Goal: Task Accomplishment & Management: Manage account settings

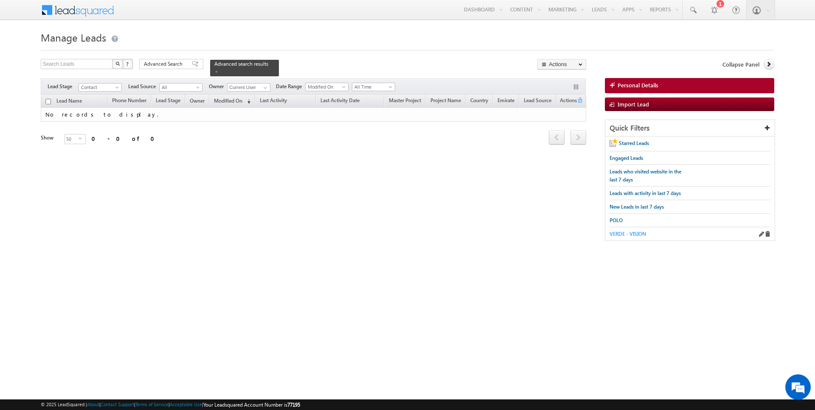
click at [624, 231] on span "VERDE - VISION" at bounding box center [627, 234] width 36 height 6
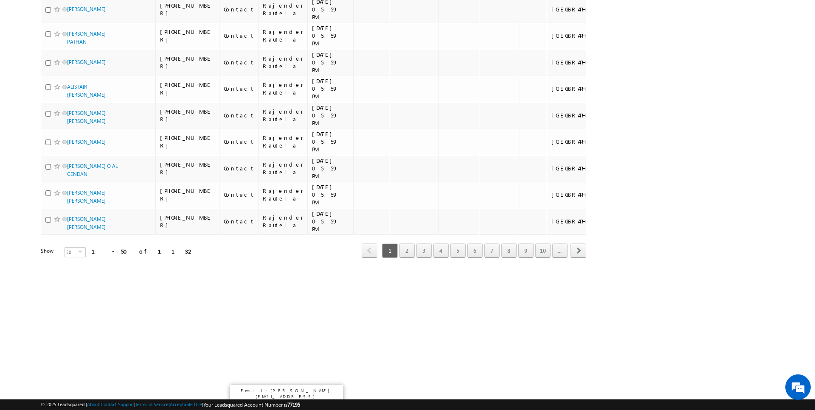
scroll to position [1841, 0]
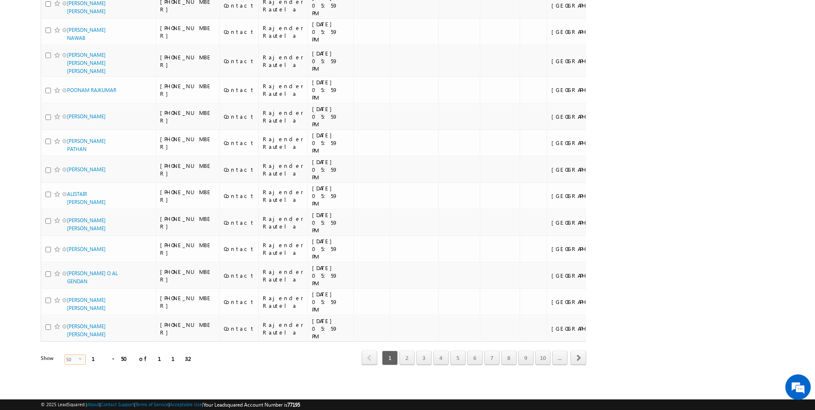
click at [69, 361] on span "50" at bounding box center [72, 359] width 14 height 9
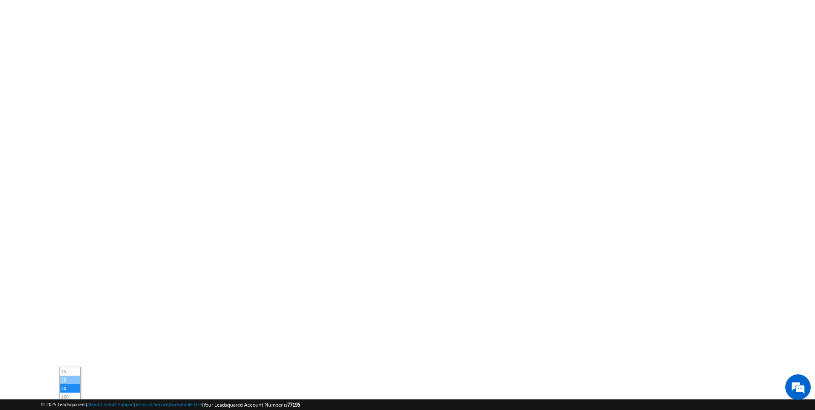
click at [71, 378] on li "25" at bounding box center [70, 380] width 20 height 8
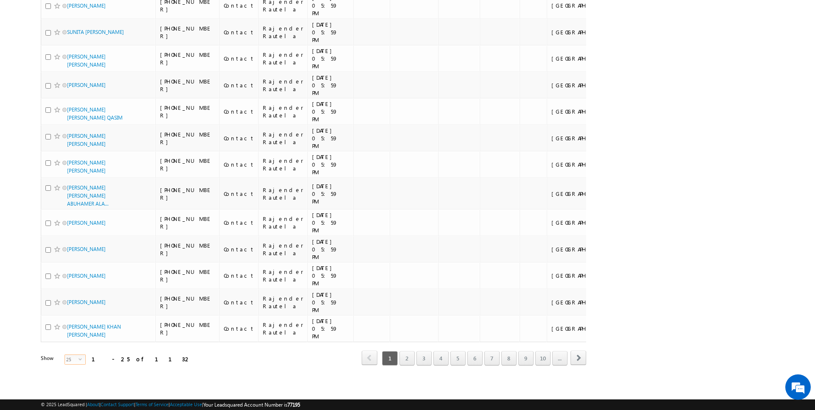
scroll to position [0, 0]
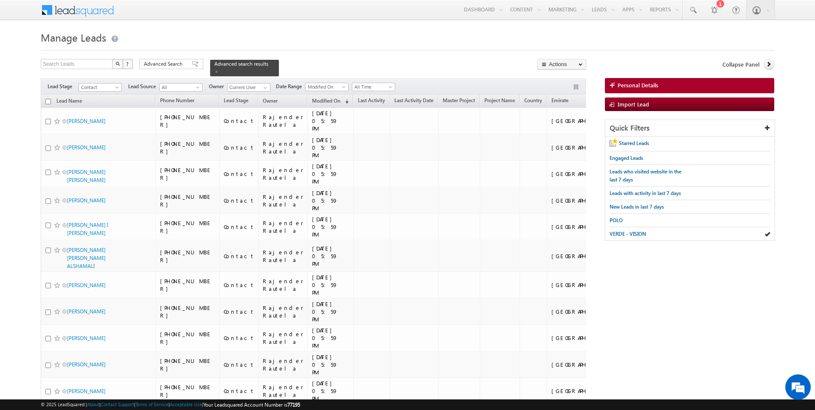
click at [48, 102] on input "checkbox" at bounding box center [48, 102] width 6 height 6
checkbox input "true"
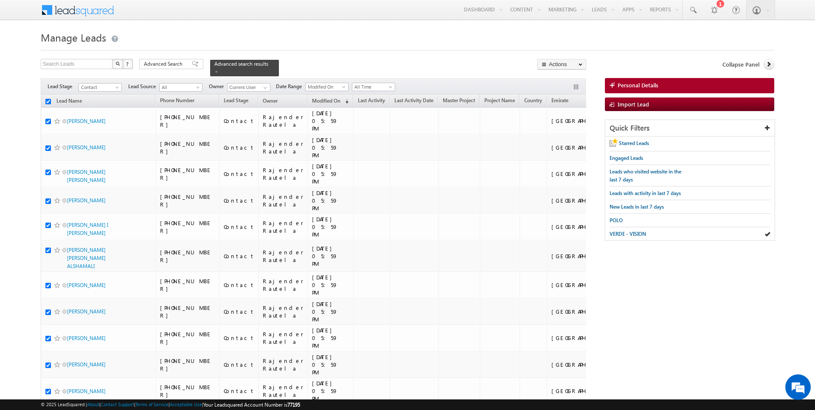
checkbox input "true"
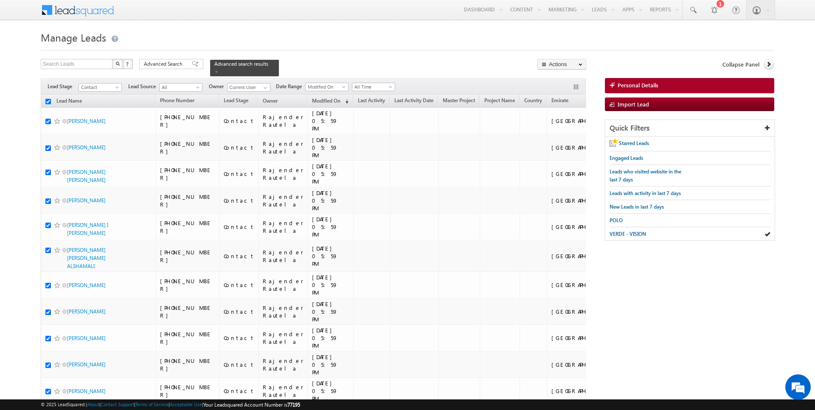
checkbox input "true"
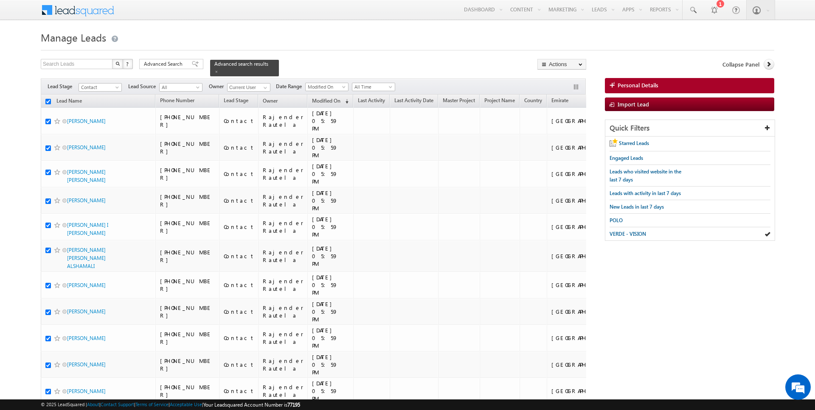
checkbox input "true"
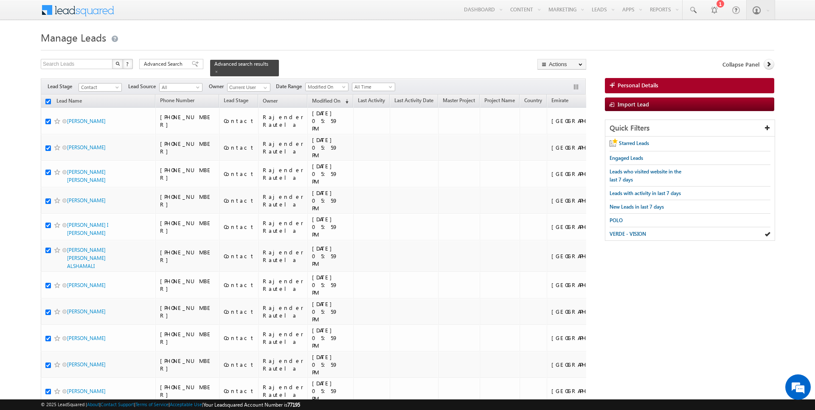
checkbox input "true"
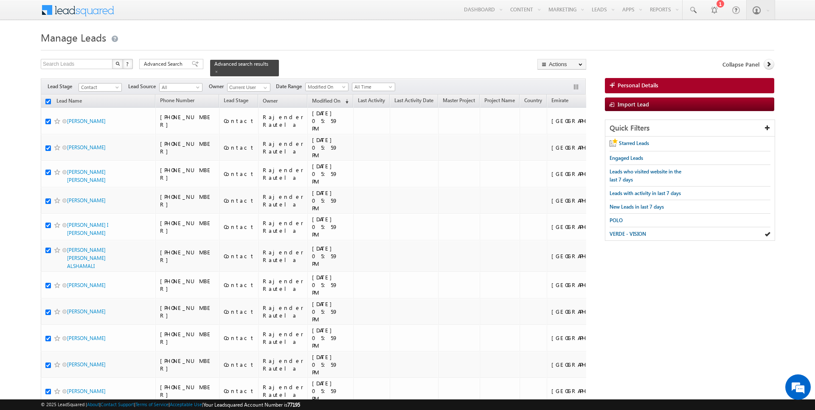
checkbox input "true"
click at [564, 136] on link "Change Owner" at bounding box center [562, 137] width 48 height 10
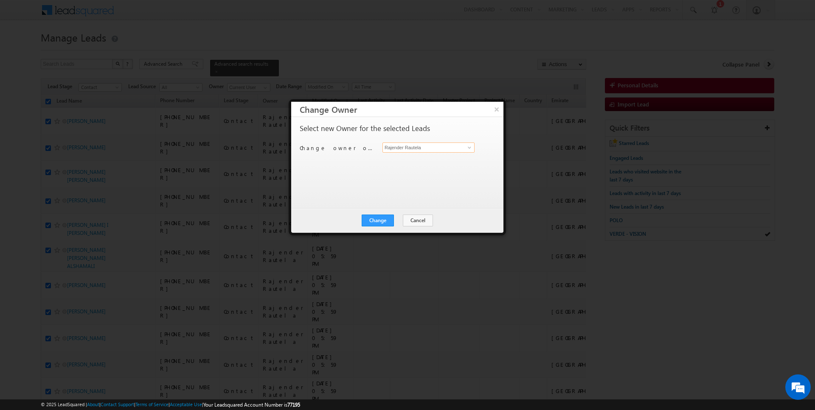
click at [433, 147] on input "Rajender Rautela" at bounding box center [428, 148] width 92 height 10
type input "SUNNY MEHROTRA"
click at [380, 221] on button "Change" at bounding box center [378, 221] width 32 height 12
click at [400, 222] on button "Close" at bounding box center [398, 221] width 27 height 12
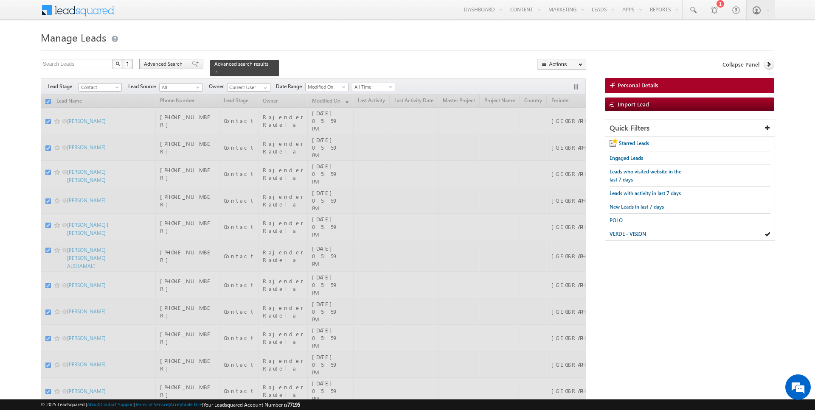
checkbox input "false"
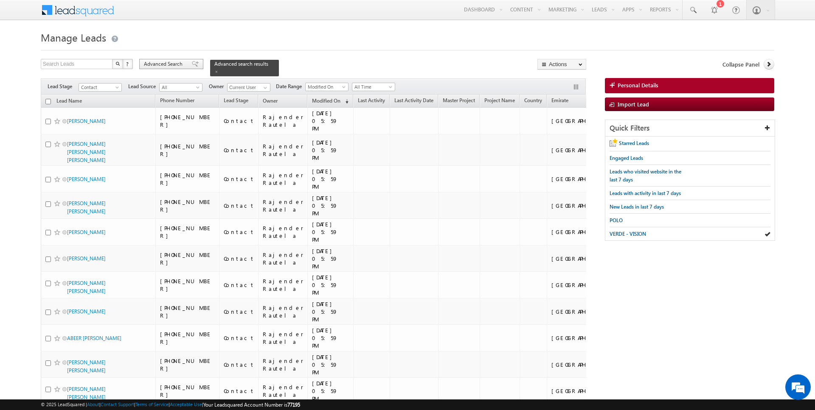
click at [174, 64] on span "Advanced Search" at bounding box center [164, 64] width 41 height 8
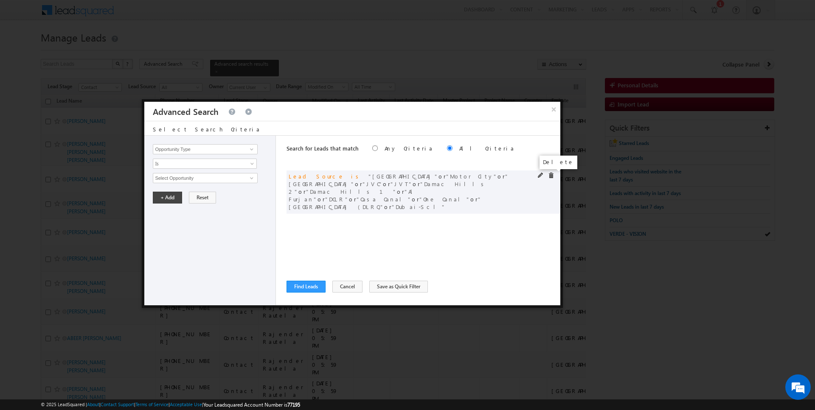
click at [550, 175] on span at bounding box center [551, 176] width 6 height 6
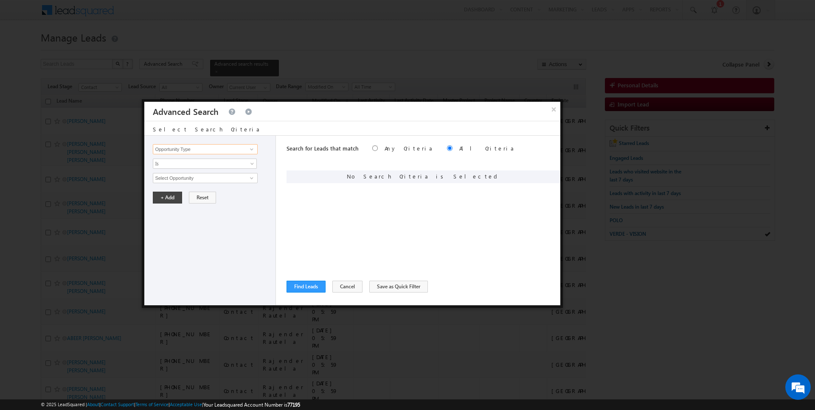
click at [197, 149] on input "Opportunity Type" at bounding box center [205, 149] width 104 height 10
type input "Lead Activity"
click at [190, 164] on span "Is" at bounding box center [199, 164] width 92 height 8
click at [186, 182] on link "Is Not" at bounding box center [205, 181] width 104 height 8
click at [186, 174] on input "Select Activity" at bounding box center [205, 178] width 104 height 10
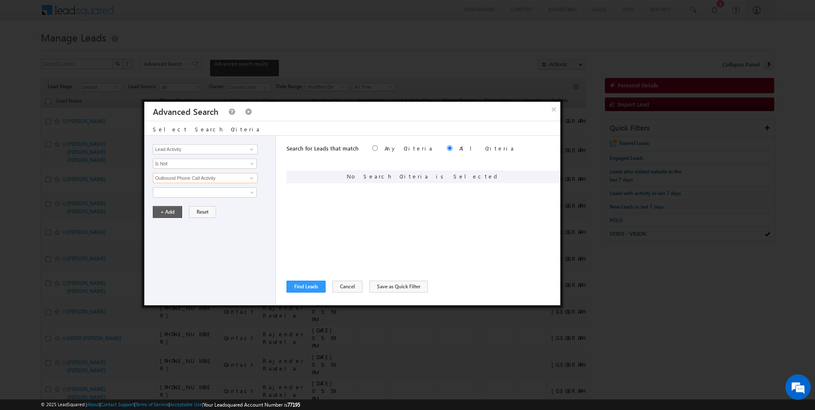
type input "Outbound Phone Call Activity"
click at [168, 213] on button "+ Add" at bounding box center [167, 212] width 29 height 12
click at [234, 149] on input "Opportunity Type" at bounding box center [205, 149] width 104 height 10
type input "Modified On"
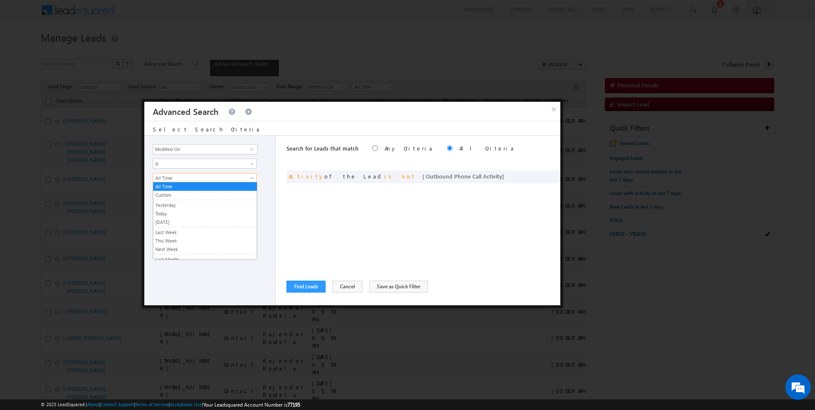
click at [208, 179] on span "All Time" at bounding box center [199, 178] width 92 height 8
click at [176, 208] on link "Yesterday" at bounding box center [205, 206] width 104 height 8
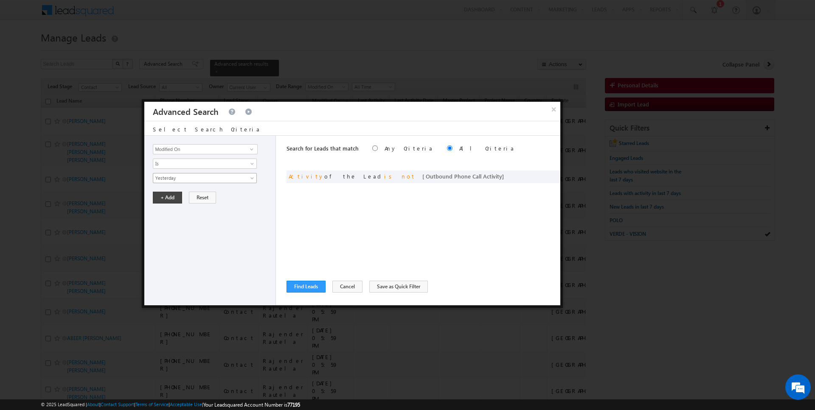
click at [175, 180] on span "Yesterday" at bounding box center [199, 178] width 92 height 8
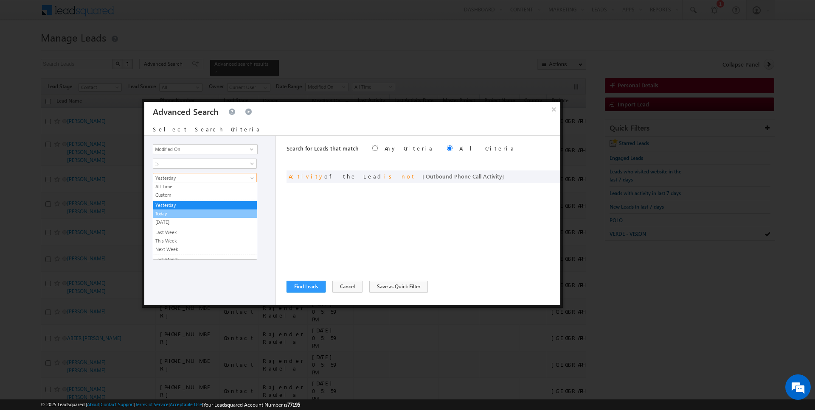
click at [169, 219] on link "Tomorrow" at bounding box center [205, 223] width 104 height 8
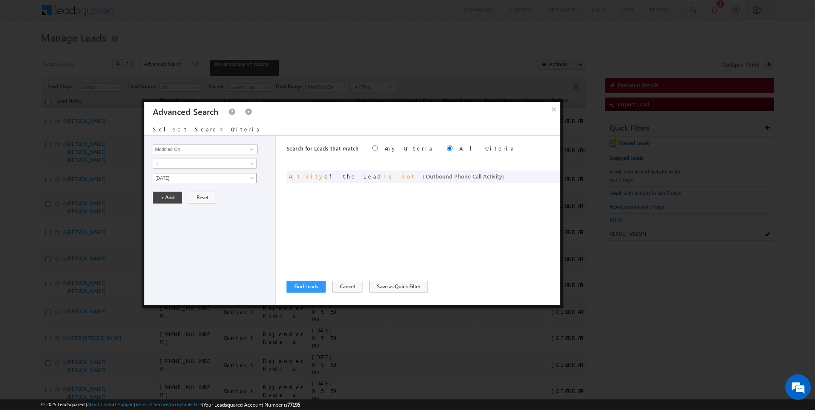
click at [174, 176] on span "Tomorrow" at bounding box center [199, 178] width 92 height 8
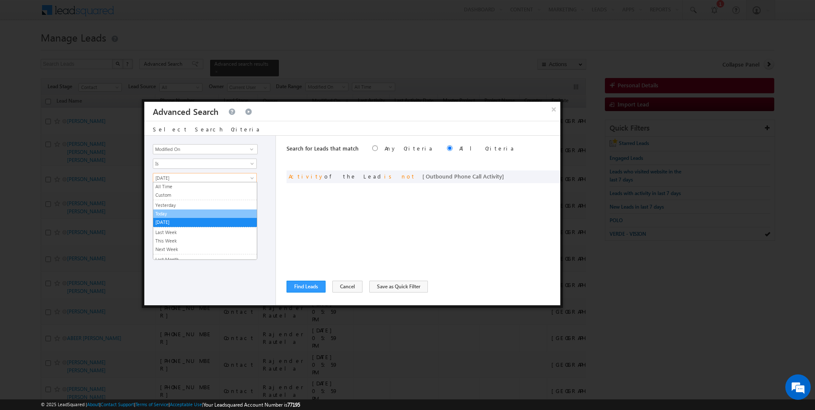
click at [172, 210] on link "Today" at bounding box center [205, 214] width 104 height 8
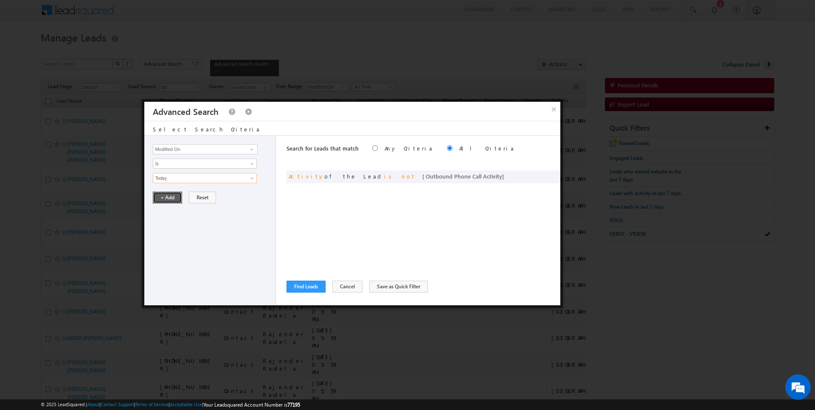
click at [172, 194] on button "+ Add" at bounding box center [167, 198] width 29 height 12
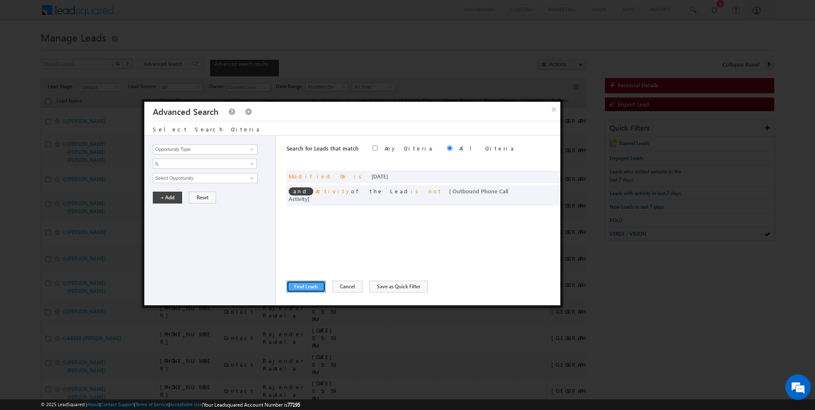
click at [301, 284] on button "Find Leads" at bounding box center [305, 287] width 39 height 12
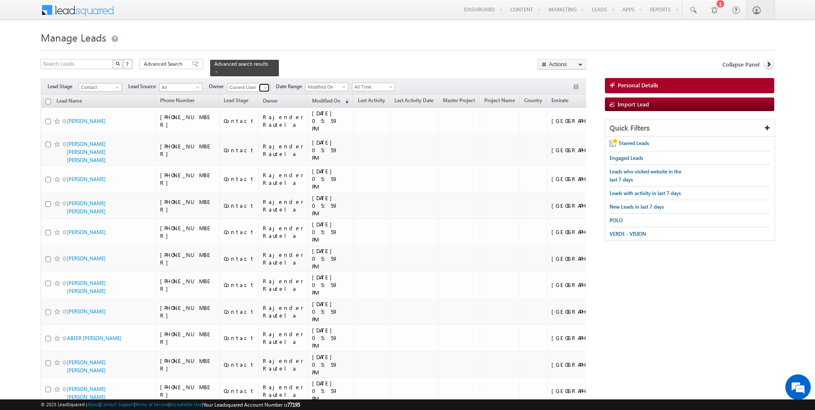
click at [264, 89] on span at bounding box center [265, 87] width 7 height 7
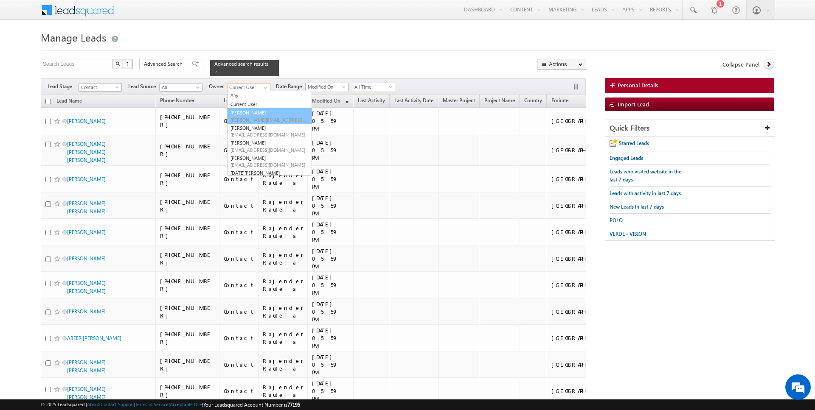
type input "AmanSingh Yadav"
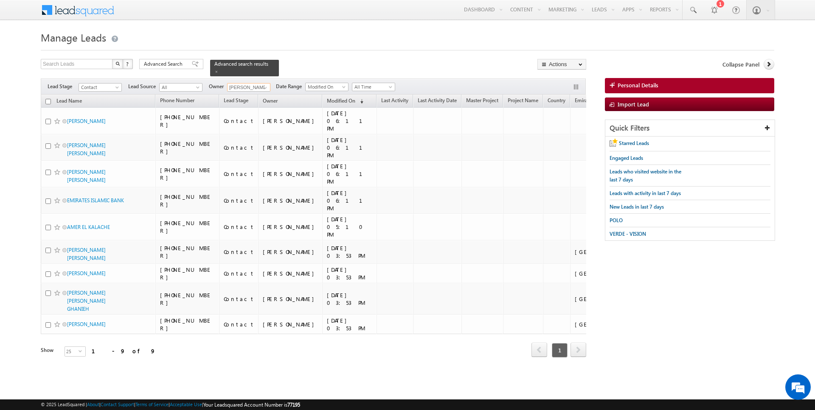
click at [47, 100] on input "checkbox" at bounding box center [48, 102] width 6 height 6
checkbox input "true"
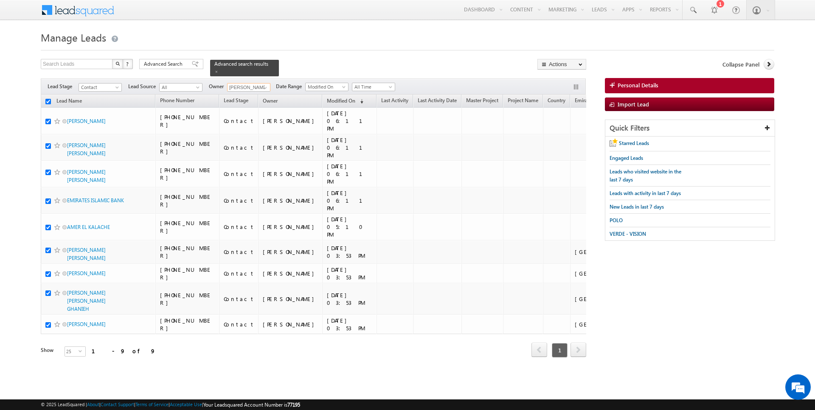
checkbox input "true"
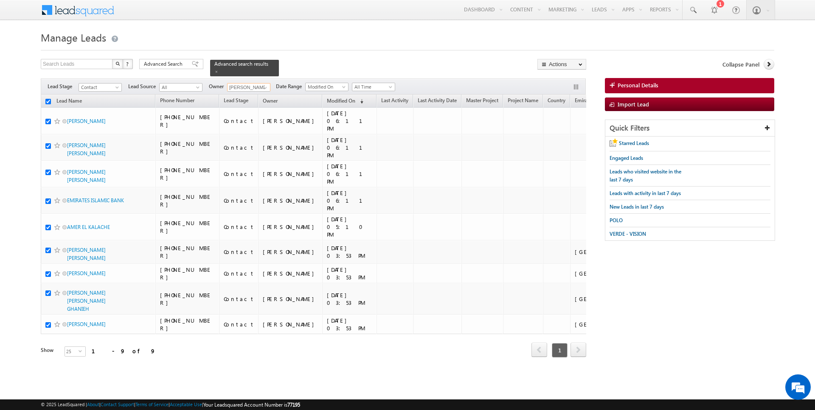
checkbox input "true"
click at [558, 139] on link "Change Owner" at bounding box center [562, 137] width 48 height 10
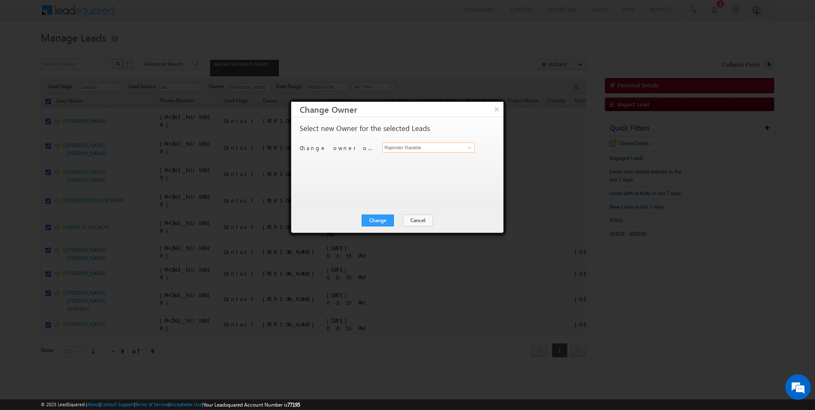
click at [435, 143] on input "Rajender Rautela" at bounding box center [428, 148] width 92 height 10
type input "AmanSingh Yadav"
click at [382, 219] on button "Change" at bounding box center [378, 221] width 32 height 12
click at [404, 221] on button "Close" at bounding box center [398, 221] width 27 height 12
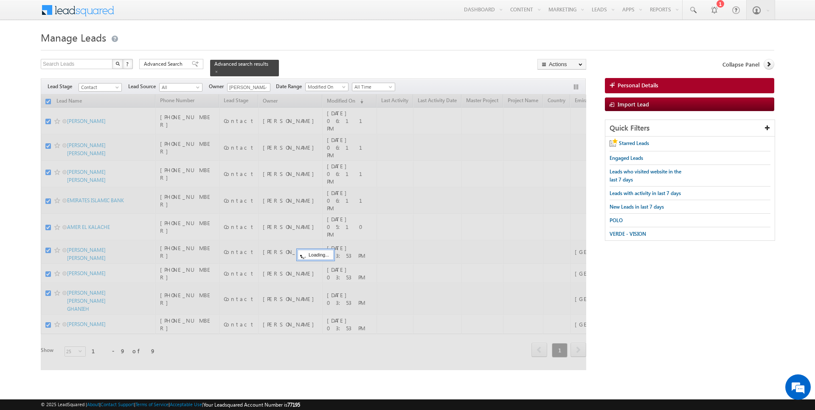
checkbox input "false"
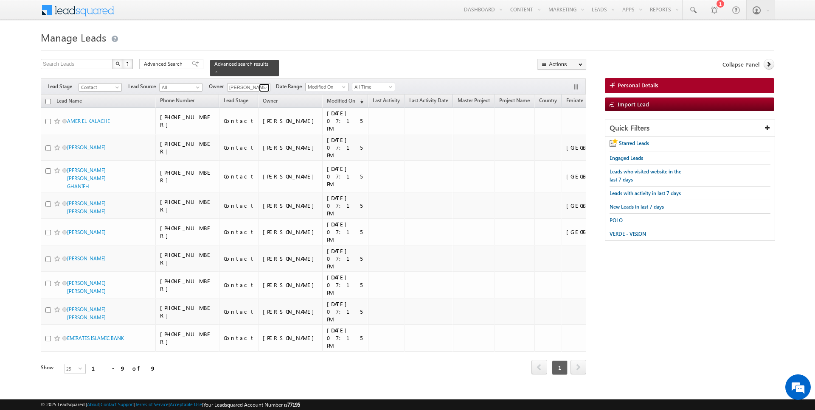
click at [264, 87] on span at bounding box center [265, 87] width 7 height 7
type input "Kartik Sharma"
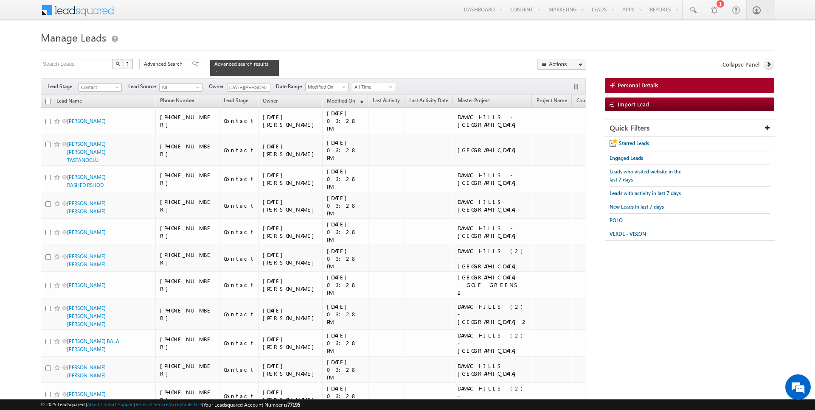
click at [48, 101] on input "checkbox" at bounding box center [48, 102] width 6 height 6
checkbox input "true"
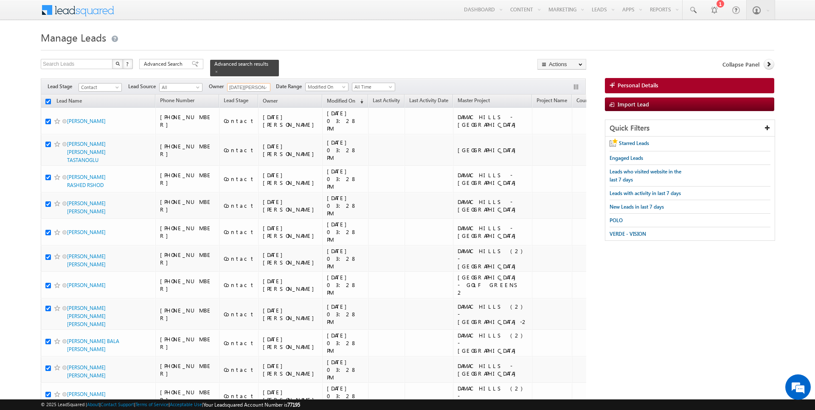
checkbox input "true"
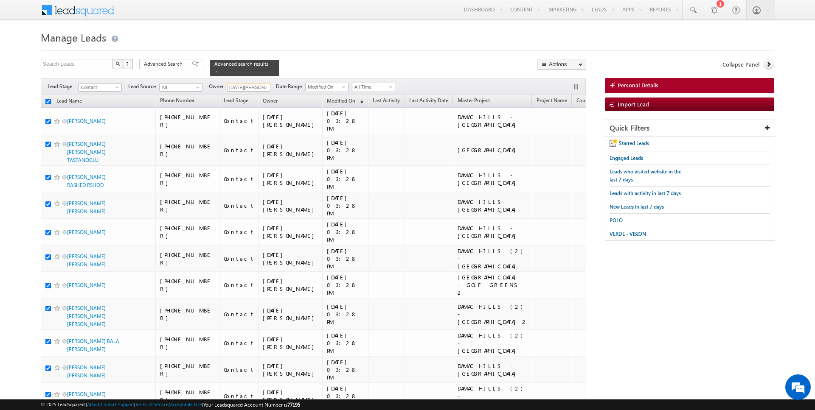
checkbox input "true"
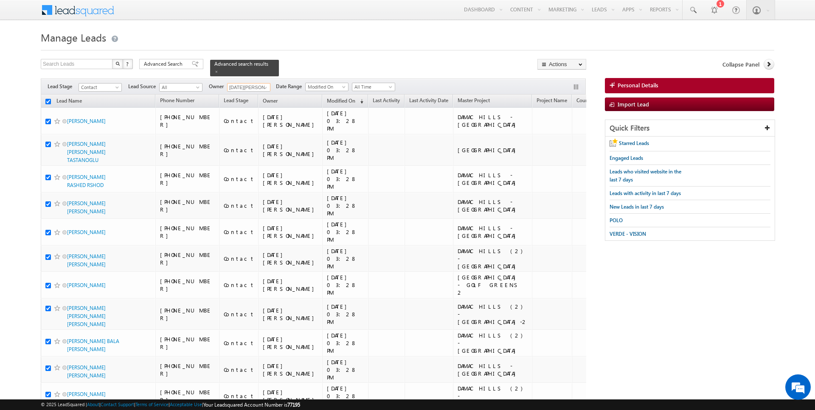
checkbox input "true"
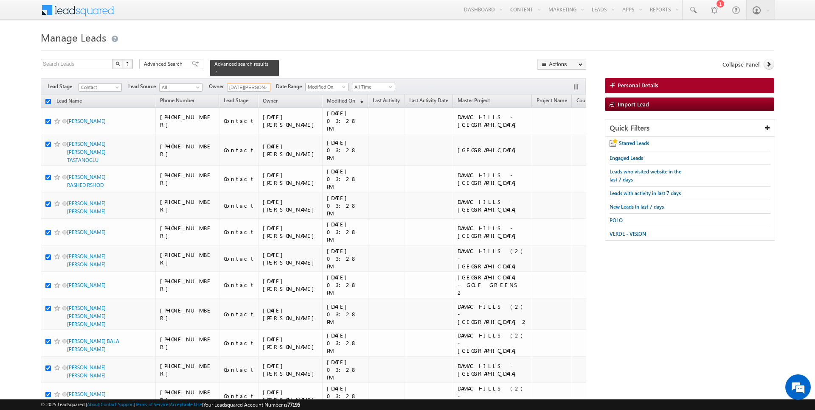
checkbox input "true"
type input "Kartik Sharma"
click at [564, 138] on link "Change Owner" at bounding box center [562, 137] width 48 height 10
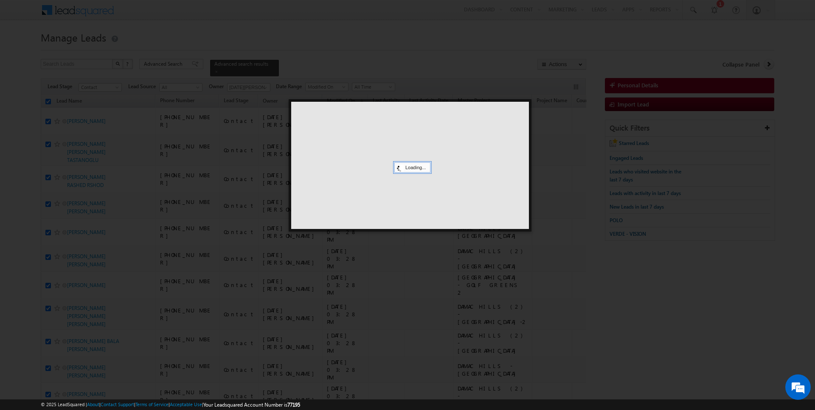
click at [432, 146] on div at bounding box center [410, 165] width 238 height 127
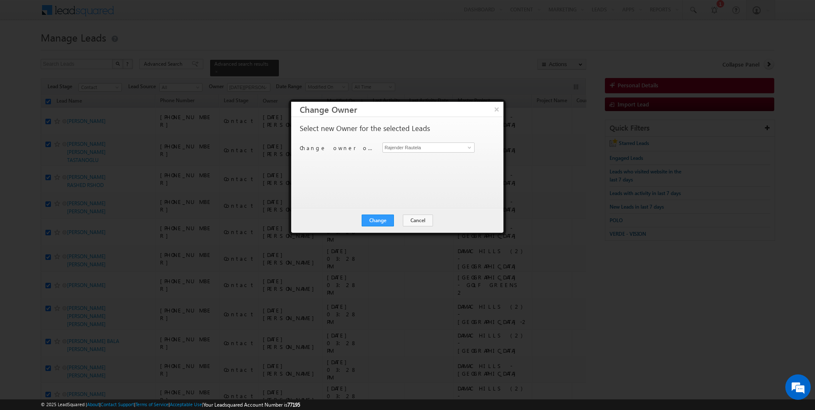
click at [406, 153] on div "Change owner of 21 leads to Rajender Rautela Rajender Rautela" at bounding box center [397, 149] width 194 height 13
click at [405, 151] on input "Rajender Rautela" at bounding box center [428, 148] width 92 height 10
type input "kart"
click button "×" at bounding box center [497, 109] width 14 height 15
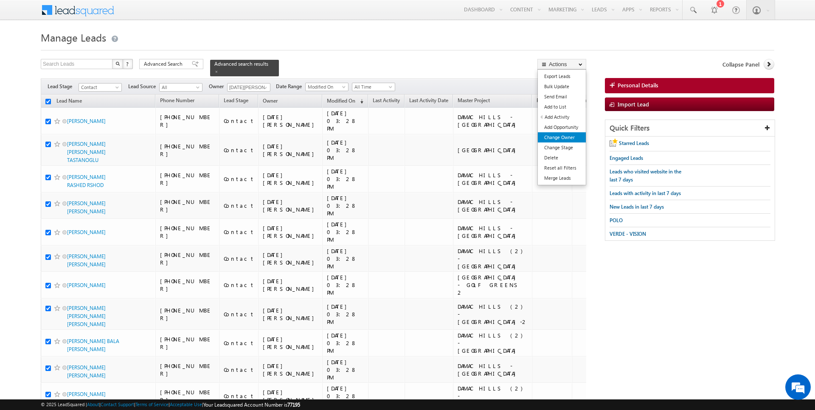
click at [563, 139] on link "Change Owner" at bounding box center [562, 137] width 48 height 10
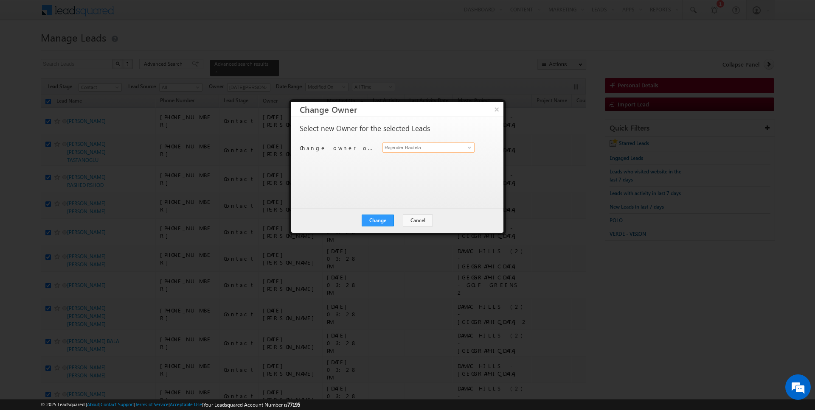
click at [408, 145] on input "Rajender Rautela" at bounding box center [428, 148] width 92 height 10
type input "Kartik Sharma"
click at [379, 223] on button "Change" at bounding box center [378, 221] width 32 height 12
click at [396, 219] on button "Close" at bounding box center [398, 221] width 27 height 12
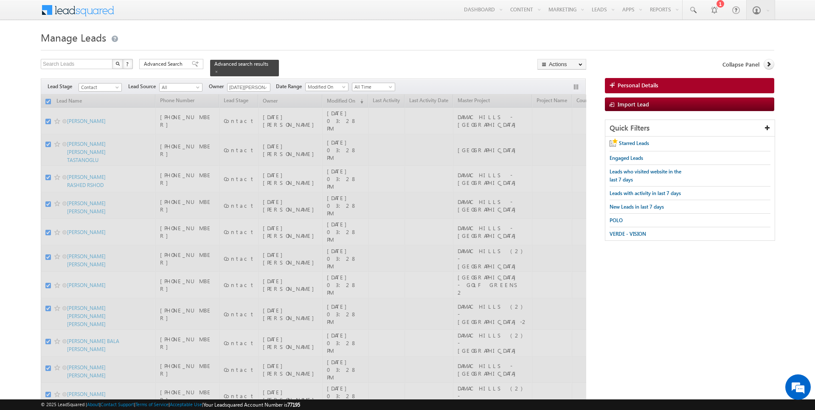
checkbox input "false"
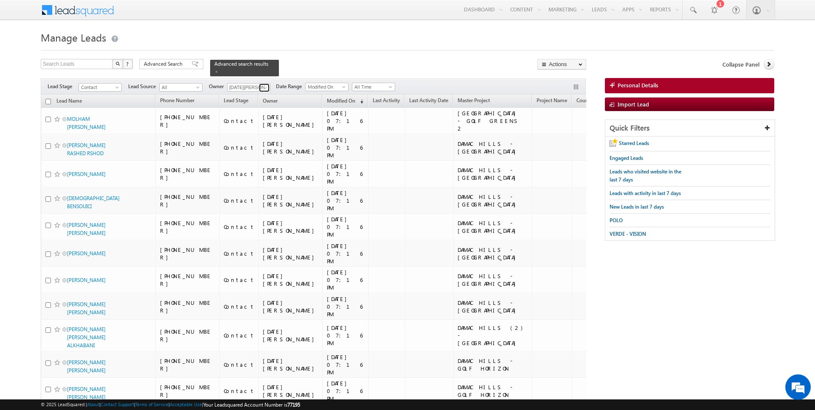
click at [262, 87] on span at bounding box center [265, 87] width 7 height 7
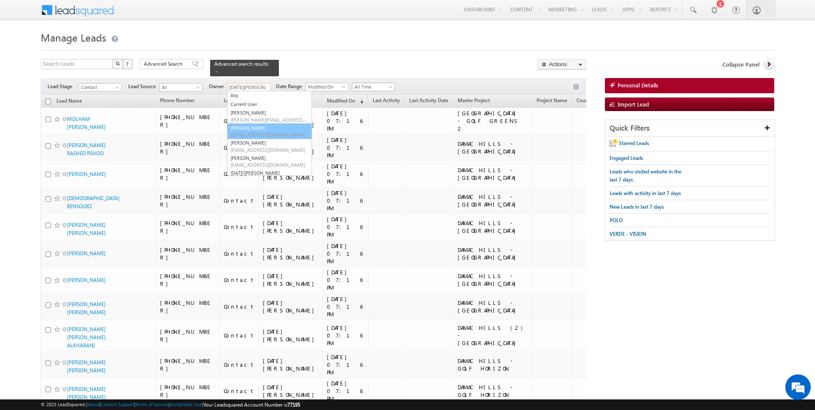
type input "Anuj Upadhyay"
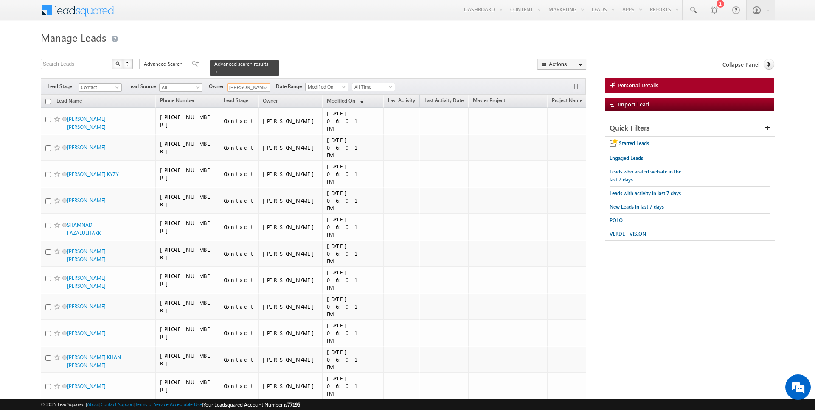
click at [47, 99] on input "checkbox" at bounding box center [48, 102] width 6 height 6
checkbox input "true"
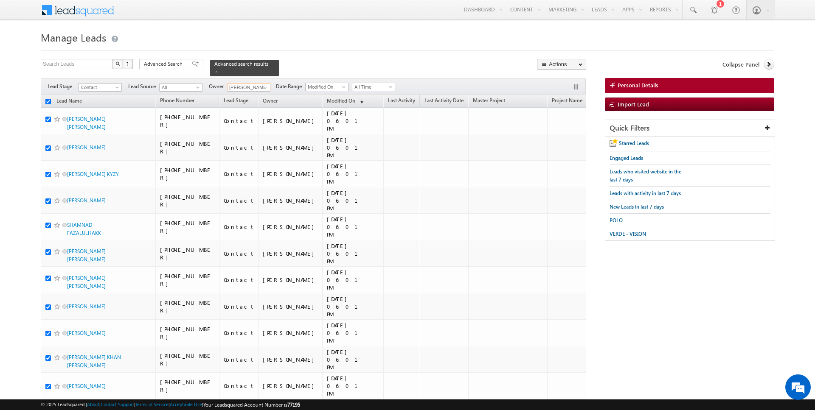
checkbox input "true"
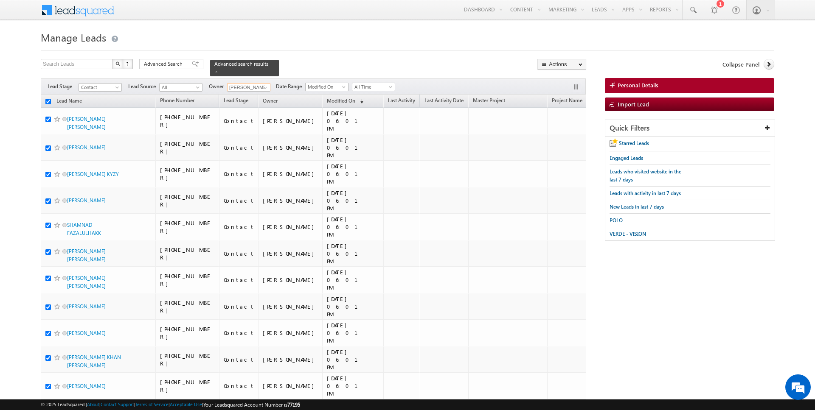
checkbox input "true"
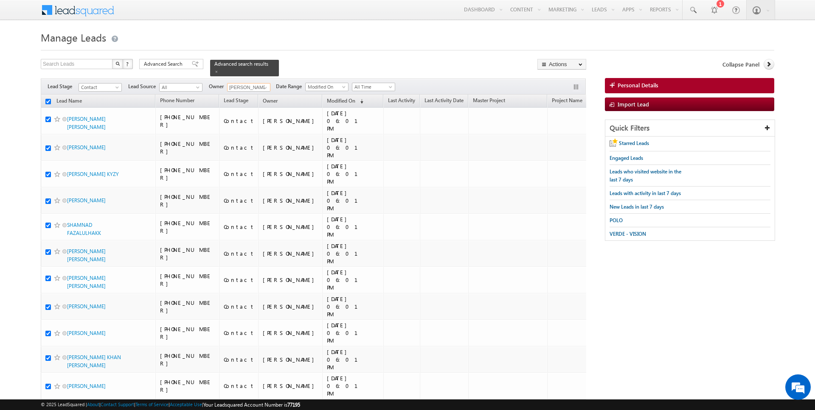
checkbox input "true"
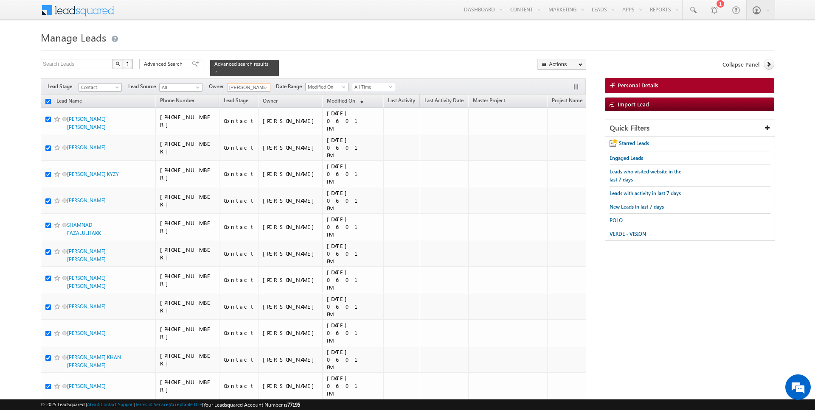
checkbox input "true"
click at [566, 138] on link "Change Owner" at bounding box center [562, 137] width 48 height 10
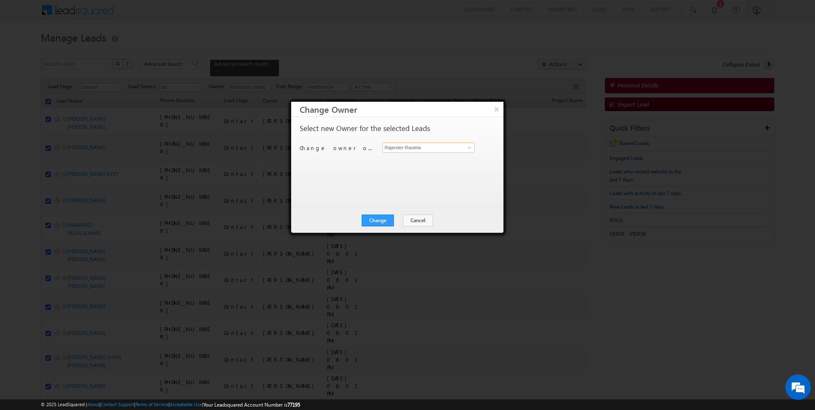
click at [417, 148] on input "Rajender Rautela" at bounding box center [428, 148] width 92 height 10
type input "Anuj Upadhyay"
click at [387, 218] on button "Change" at bounding box center [378, 221] width 32 height 12
click at [398, 219] on button "Close" at bounding box center [398, 221] width 27 height 12
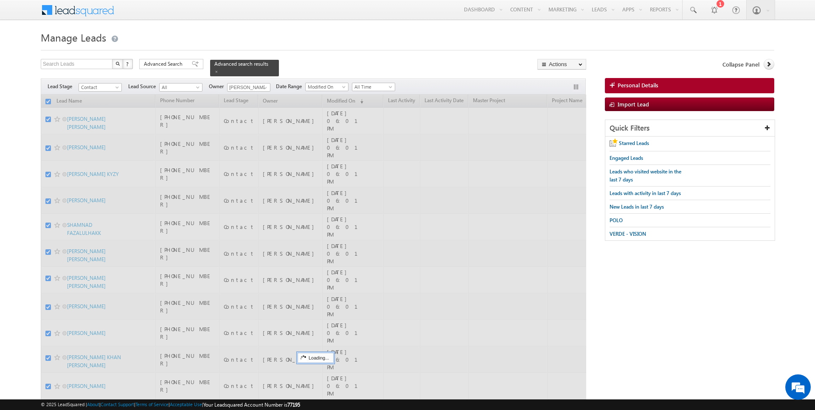
checkbox input "false"
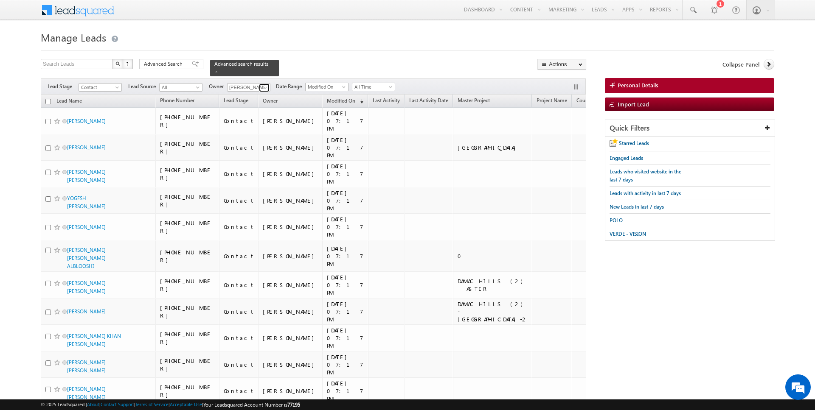
click at [264, 87] on span at bounding box center [265, 87] width 7 height 7
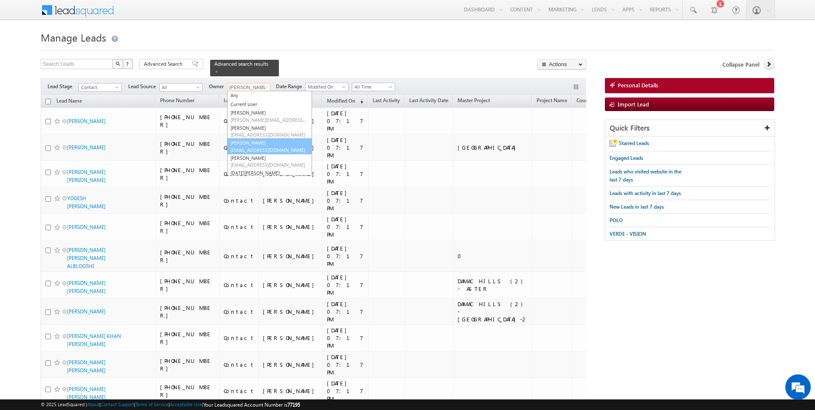
click at [252, 147] on span "hrishav.rana@indglobal.ae" at bounding box center [268, 150] width 76 height 6
type input "Hrishav Rana"
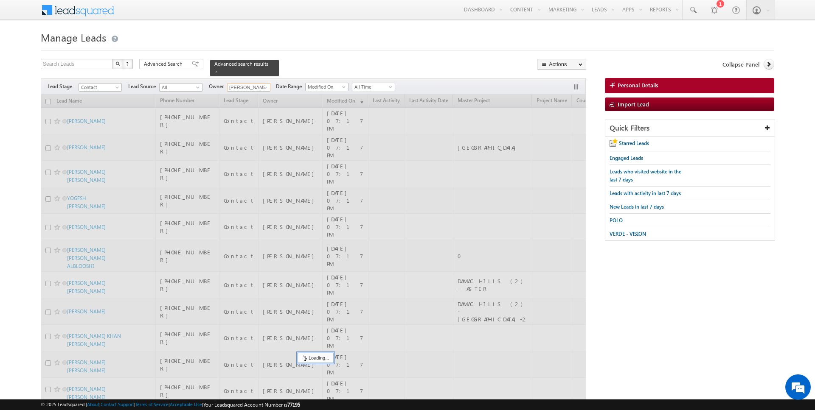
click at [49, 102] on input "checkbox" at bounding box center [48, 102] width 6 height 6
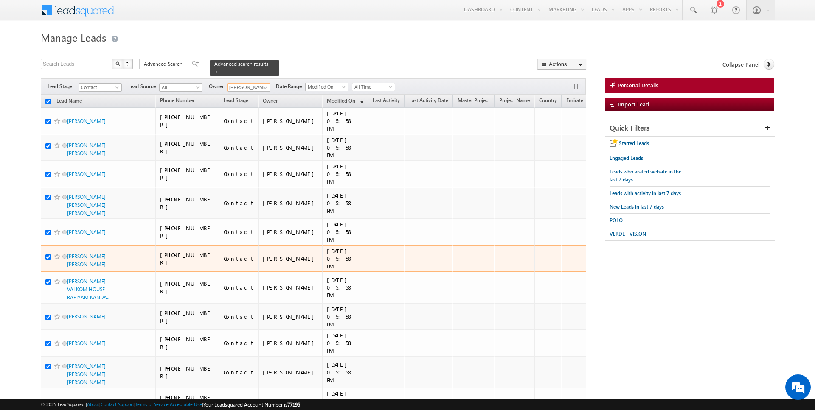
scroll to position [295, 0]
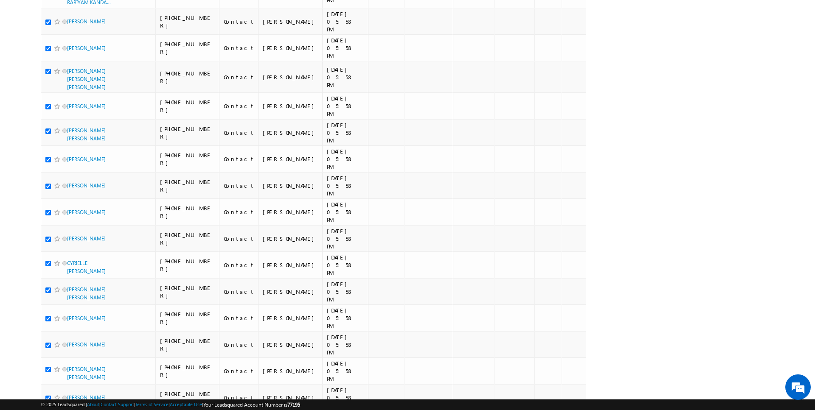
click at [67, 385] on li "50" at bounding box center [70, 386] width 20 height 8
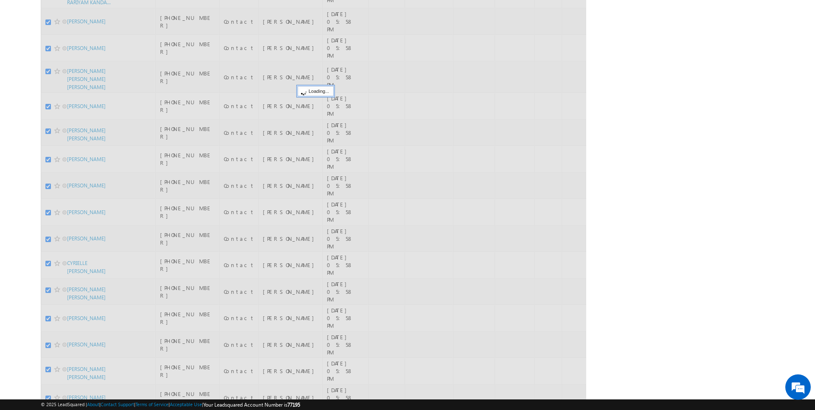
scroll to position [0, 0]
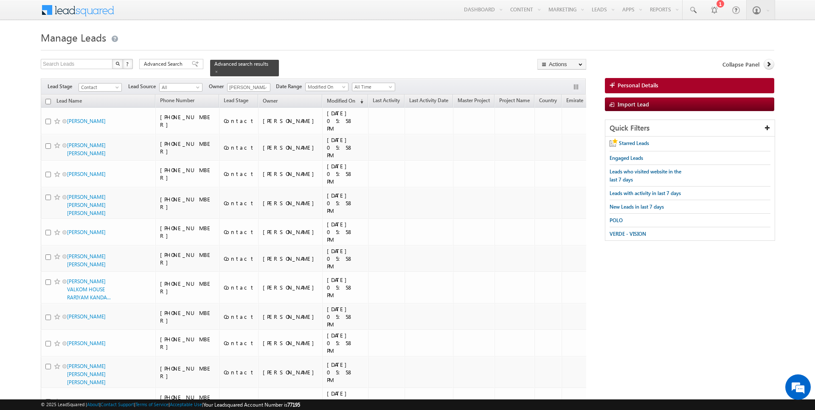
click at [49, 100] on input "checkbox" at bounding box center [48, 102] width 6 height 6
checkbox input "true"
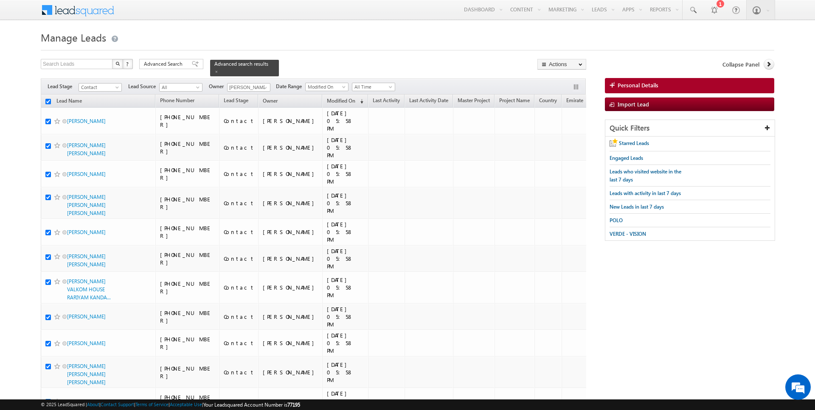
checkbox input "true"
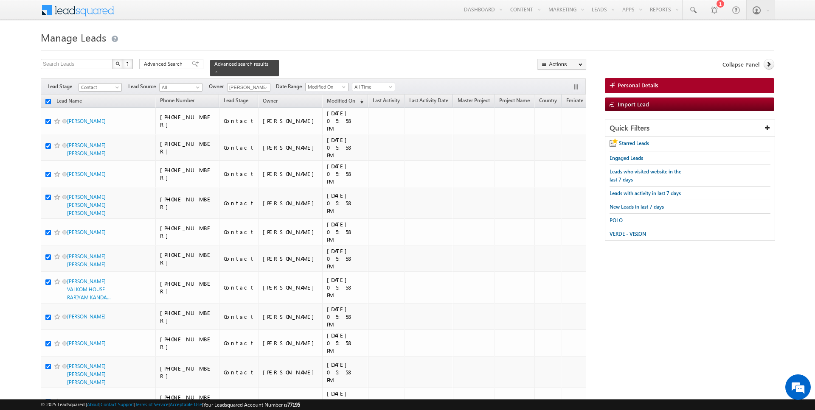
checkbox input "true"
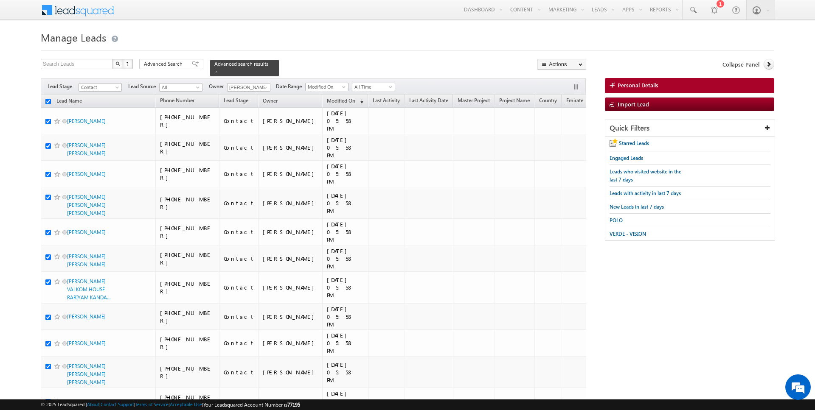
checkbox input "true"
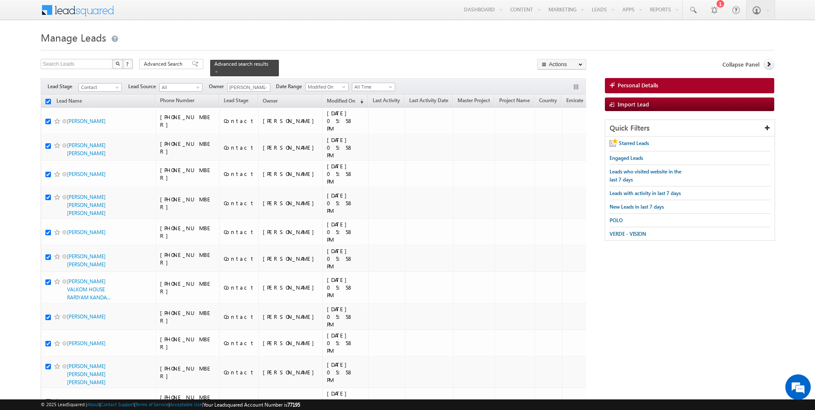
checkbox input "true"
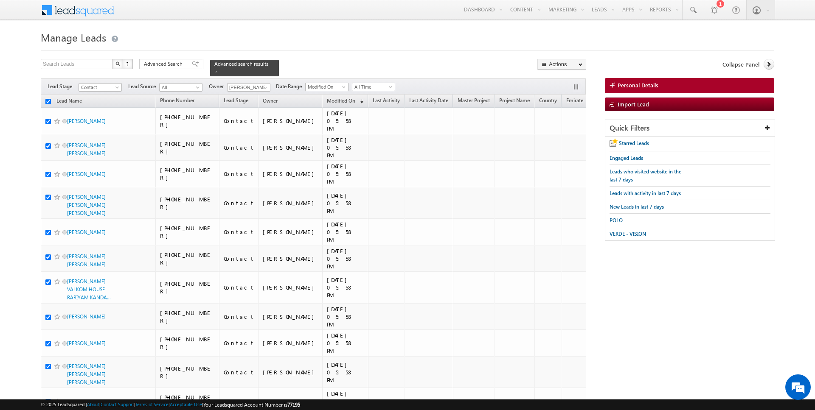
checkbox input "true"
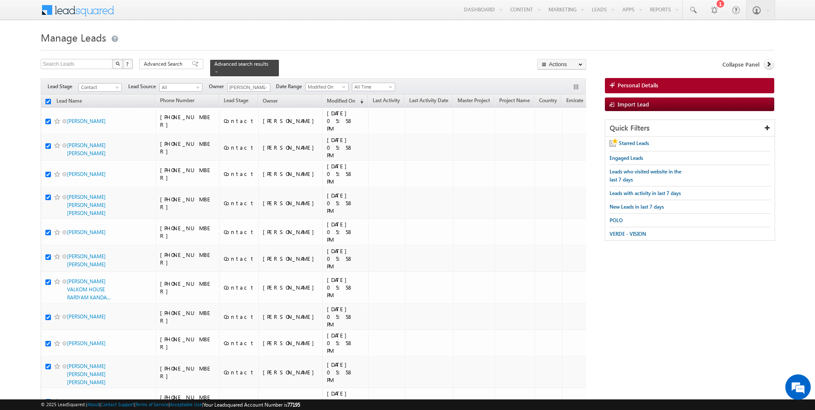
checkbox input "true"
click at [559, 138] on link "Change Owner" at bounding box center [562, 137] width 48 height 10
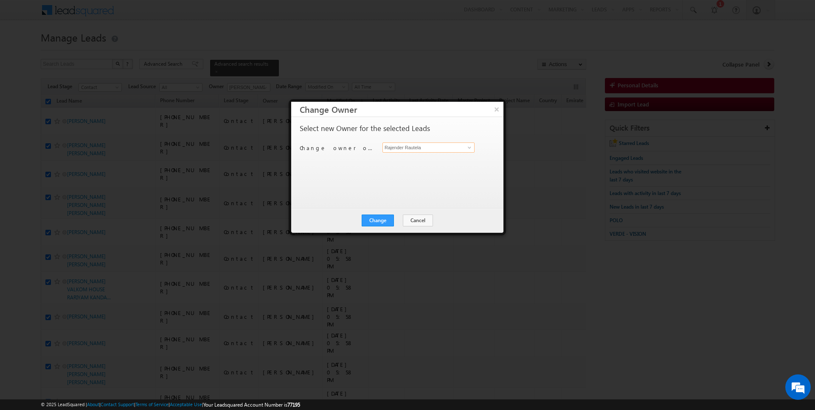
click at [451, 148] on input "Rajender Rautela" at bounding box center [428, 148] width 92 height 10
click at [431, 160] on span "hrishav.rana@indglobal.ae" at bounding box center [424, 163] width 76 height 6
type input "Hrishav Rana"
click at [373, 217] on button "Change" at bounding box center [378, 221] width 32 height 12
click at [394, 219] on button "Close" at bounding box center [398, 221] width 27 height 12
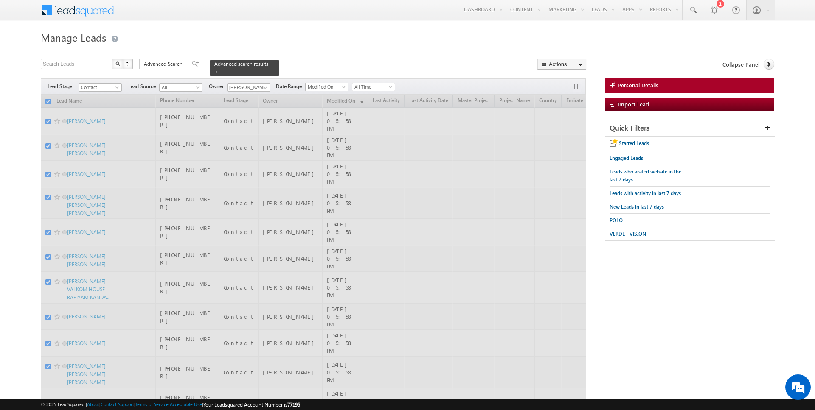
checkbox input "false"
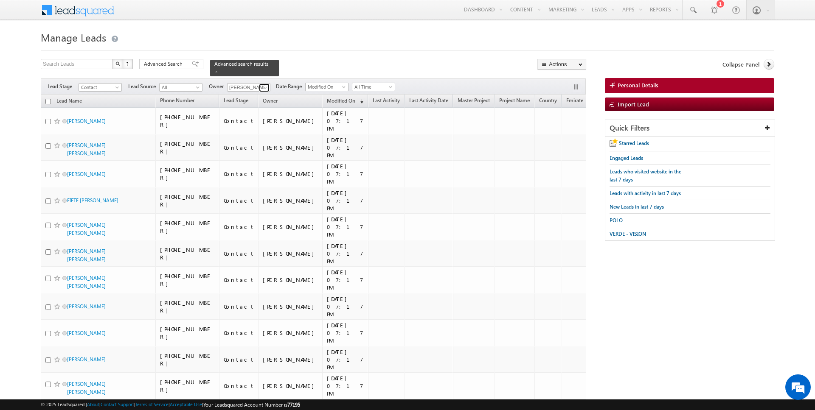
click at [265, 85] on span at bounding box center [265, 87] width 7 height 7
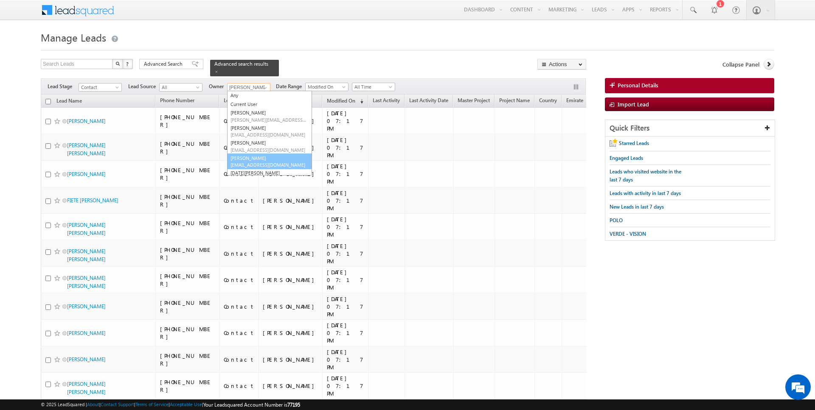
click at [252, 162] on span "janamjay.sharma@indglobal.ae" at bounding box center [268, 165] width 76 height 6
type input "Janamjay Sharma"
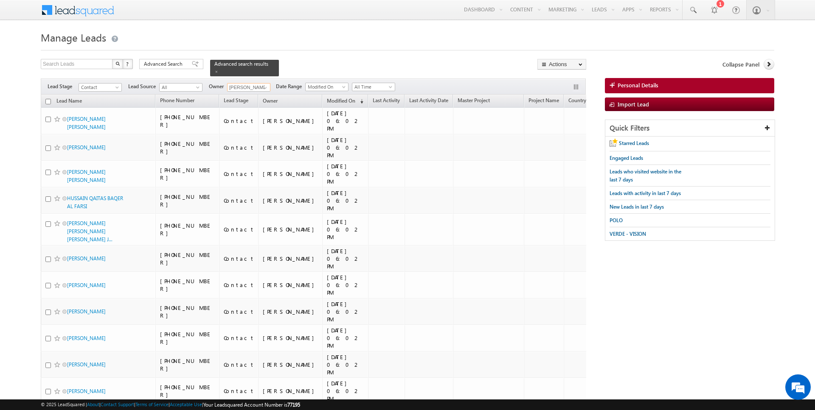
click at [48, 100] on input "checkbox" at bounding box center [48, 102] width 6 height 6
checkbox input "true"
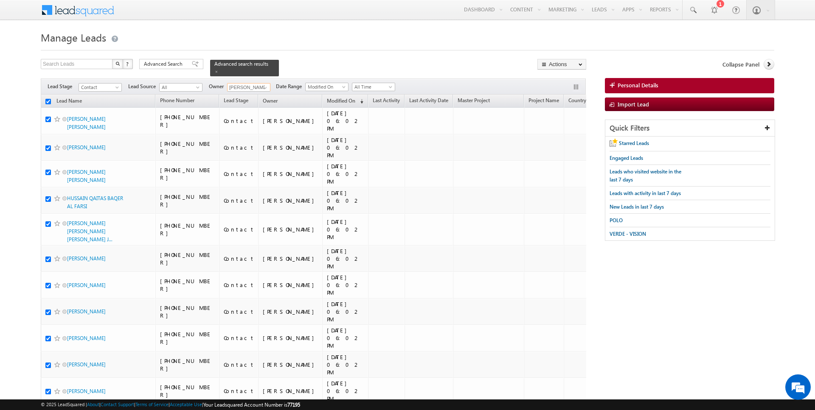
checkbox input "true"
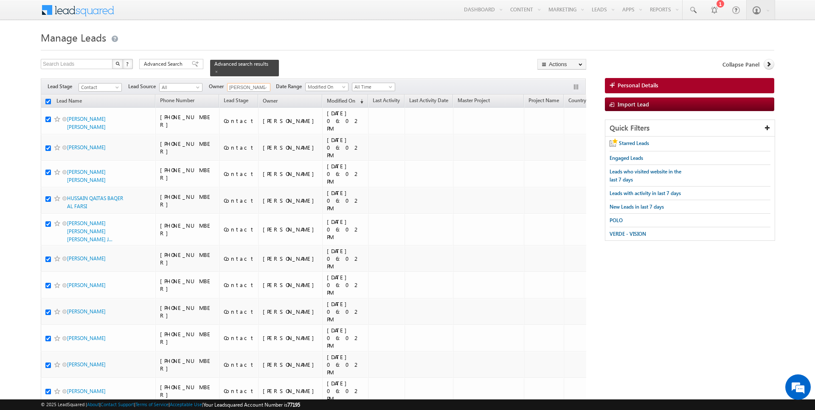
checkbox input "true"
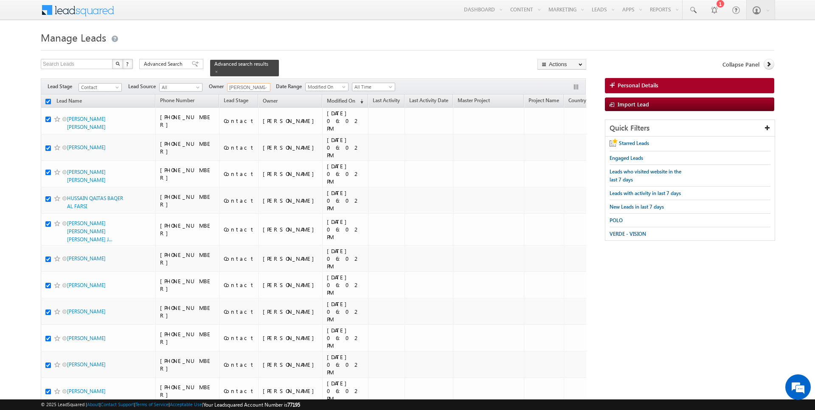
checkbox input "true"
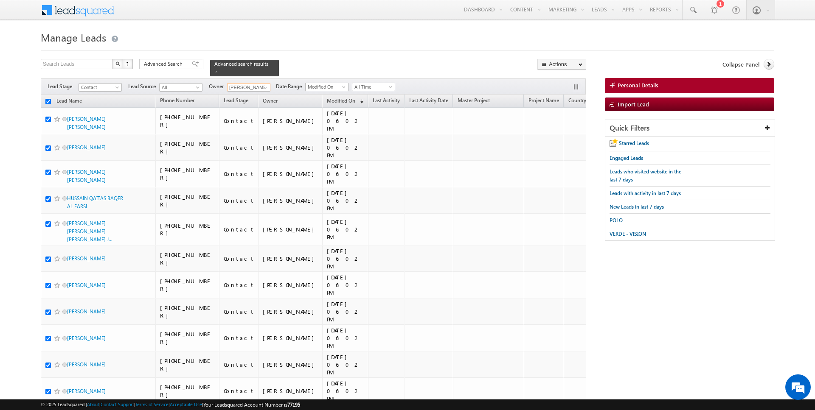
checkbox input "true"
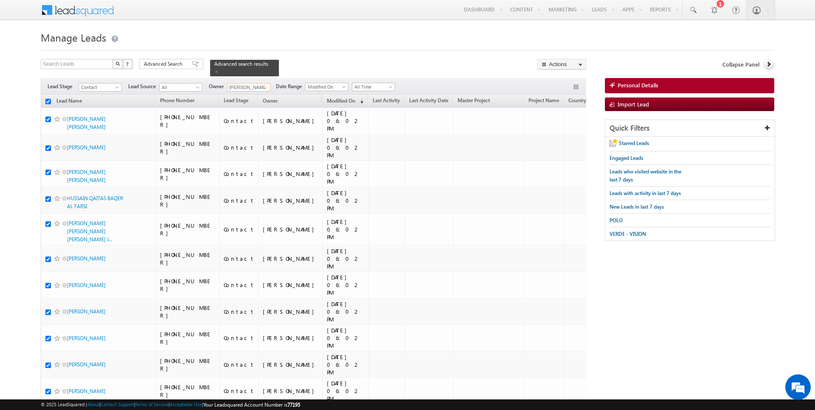
checkbox input "true"
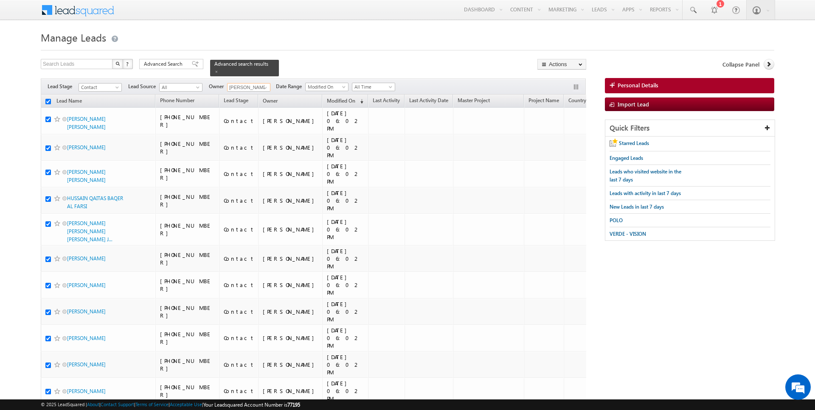
checkbox input "true"
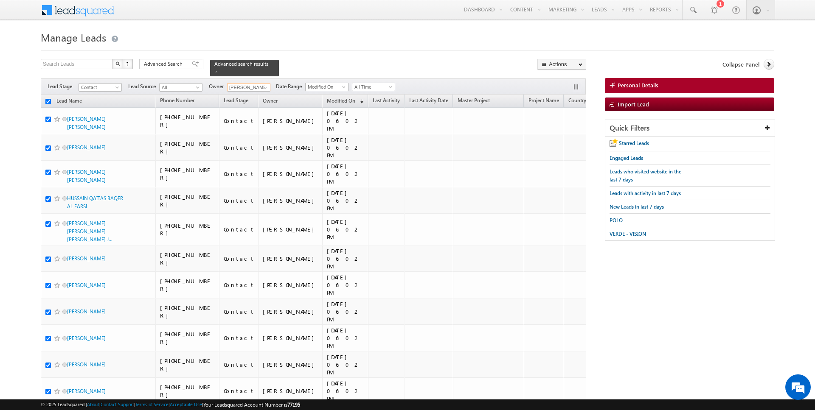
checkbox input "true"
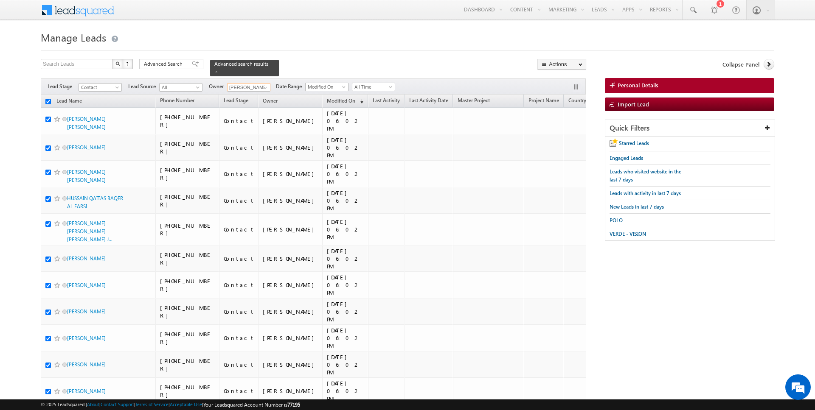
checkbox input "true"
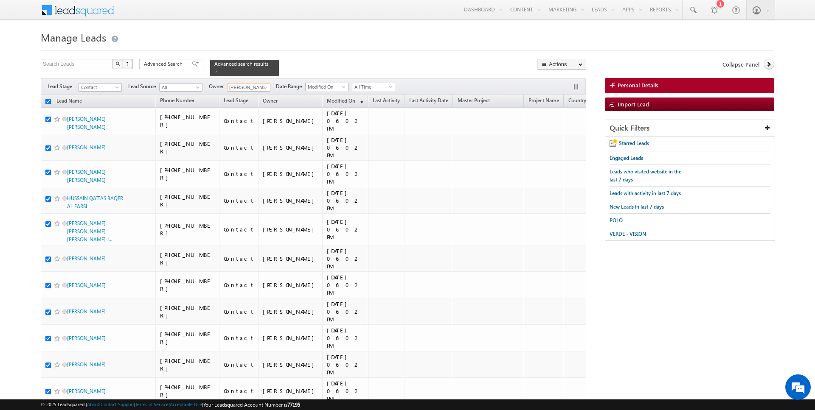
checkbox input "true"
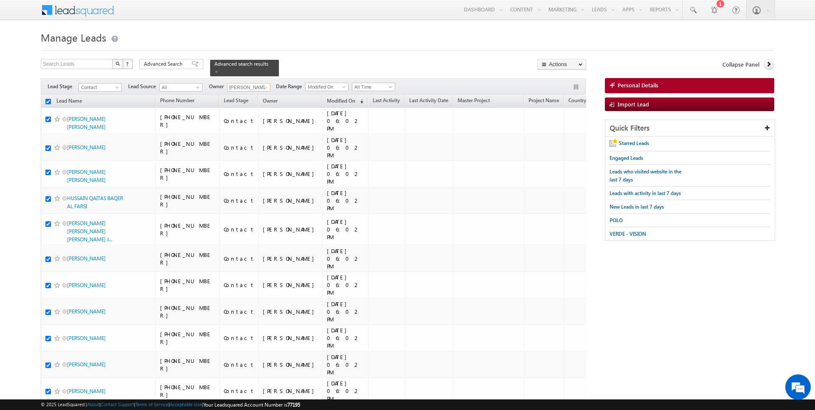
checkbox input "true"
click at [561, 137] on link "Change Owner" at bounding box center [562, 137] width 48 height 10
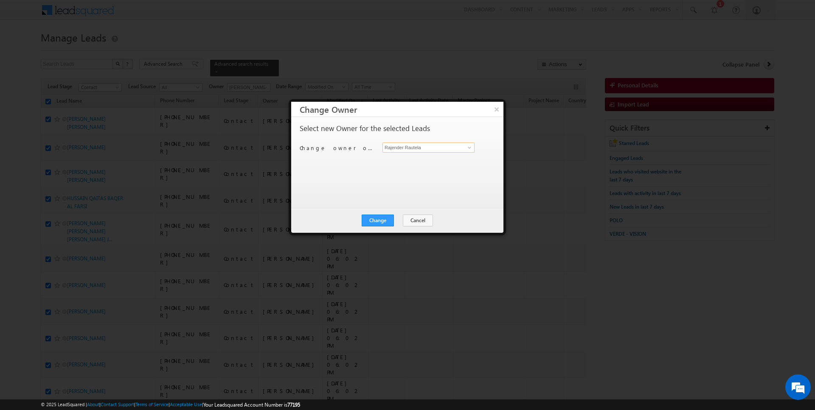
click at [442, 151] on input "Rajender Rautela" at bounding box center [428, 148] width 92 height 10
type input "Janamjay Sharma"
click at [385, 223] on button "Change" at bounding box center [378, 221] width 32 height 12
click at [397, 222] on button "Close" at bounding box center [398, 221] width 27 height 12
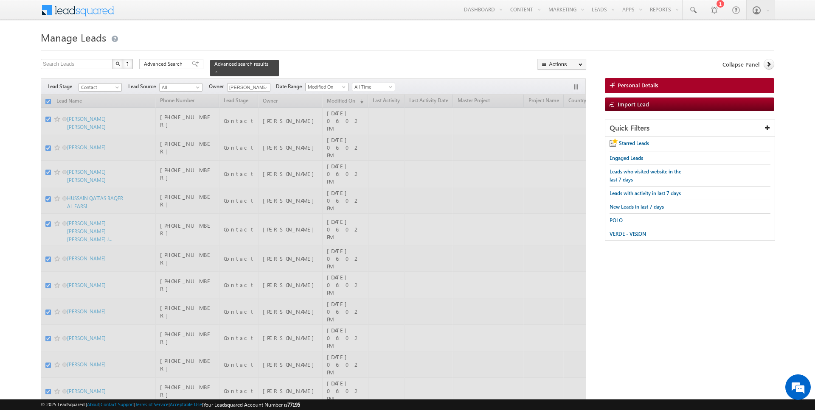
checkbox input "false"
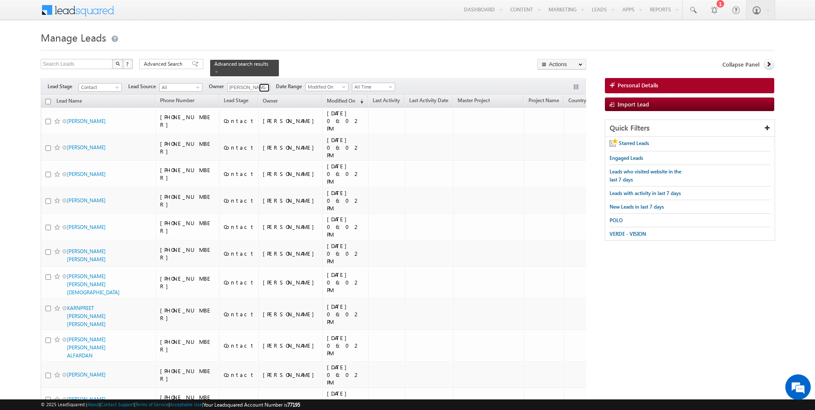
click at [262, 87] on span at bounding box center [265, 87] width 7 height 7
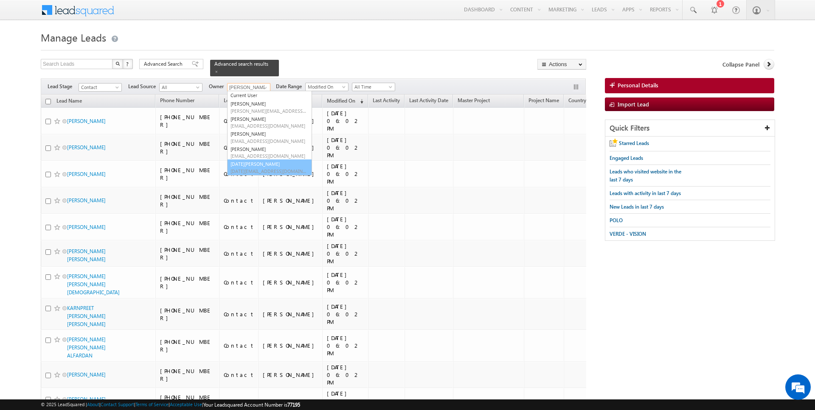
scroll to position [24, 0]
type input "Rahul Joshi"
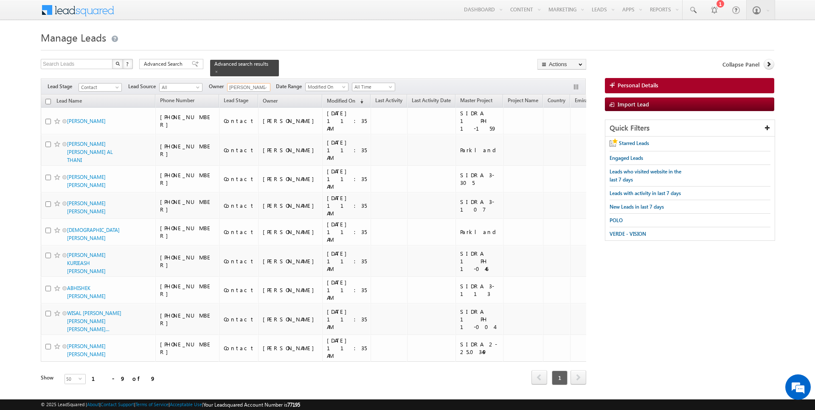
click at [49, 99] on input "checkbox" at bounding box center [48, 102] width 6 height 6
checkbox input "true"
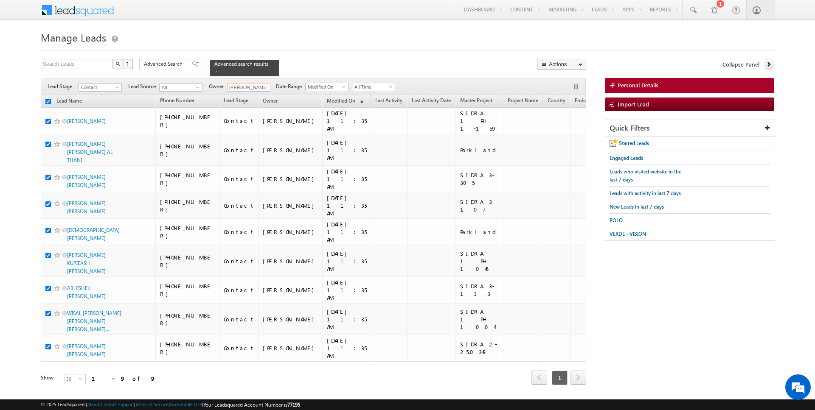
checkbox input "true"
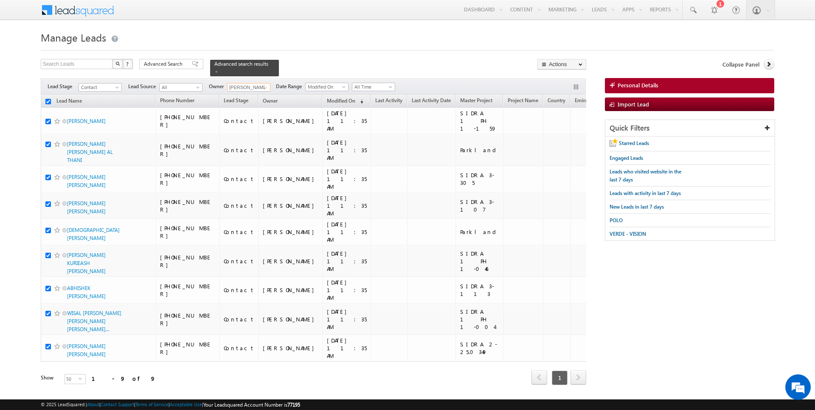
checkbox input "true"
click at [561, 134] on link "Change Owner" at bounding box center [562, 137] width 48 height 10
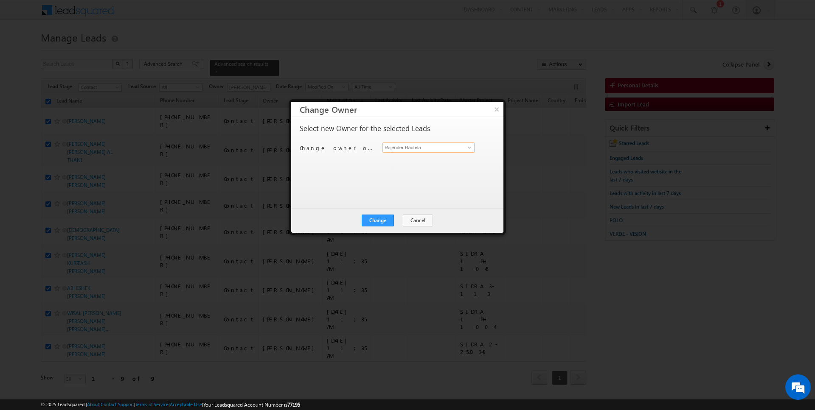
click at [427, 148] on input "Rajender Rautela" at bounding box center [428, 148] width 92 height 10
type input "j"
type input "AmanSingh Yadav"
click at [378, 222] on button "Change" at bounding box center [378, 221] width 32 height 12
click at [399, 221] on button "Close" at bounding box center [398, 221] width 27 height 12
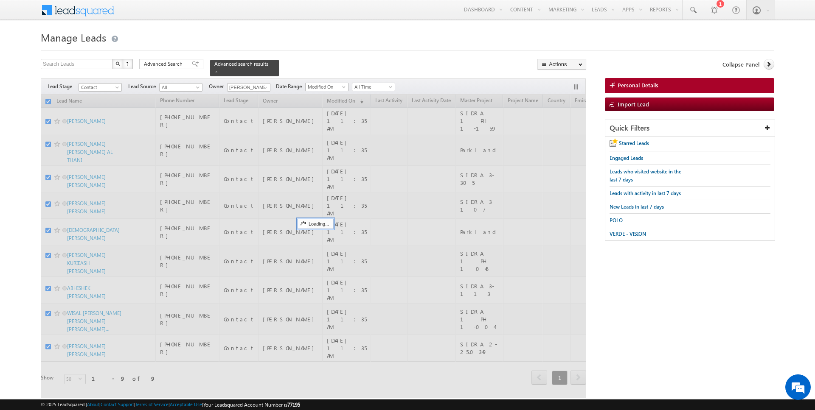
checkbox input "false"
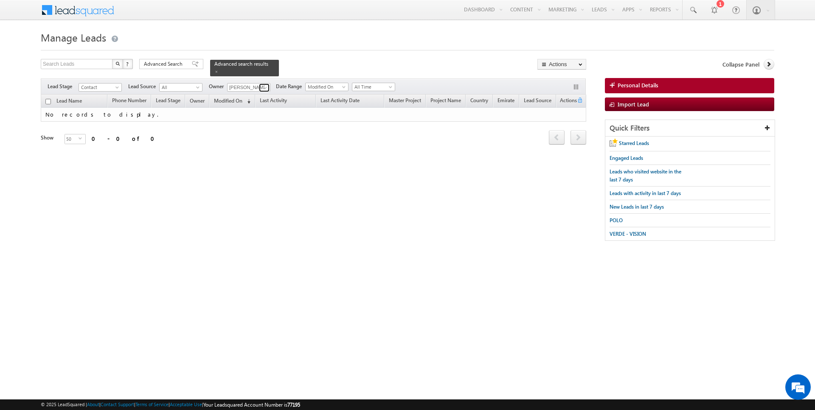
click at [262, 89] on span at bounding box center [265, 87] width 7 height 7
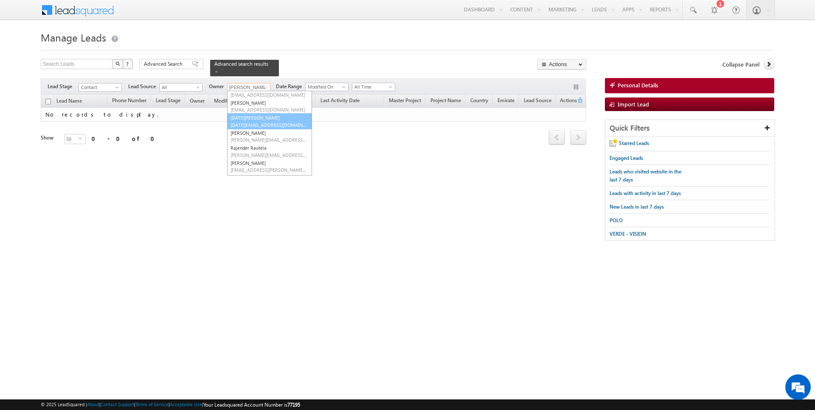
scroll to position [61, 0]
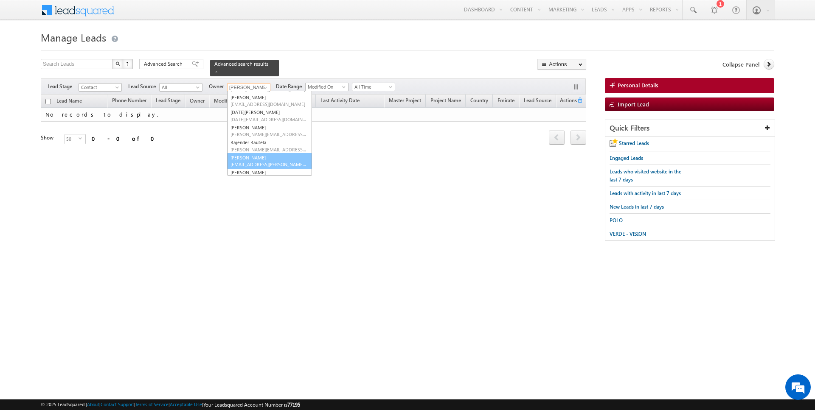
click at [248, 157] on link "Siddharth Gambhir siddharth.gambhir@indglobal.ae" at bounding box center [269, 161] width 85 height 16
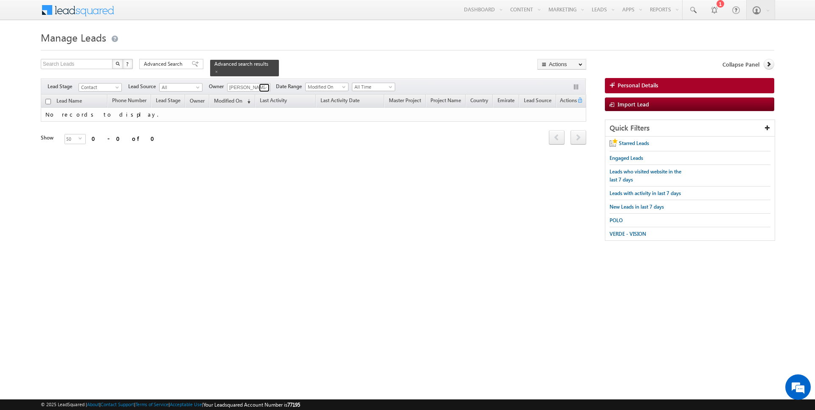
click at [264, 85] on span at bounding box center [265, 87] width 7 height 7
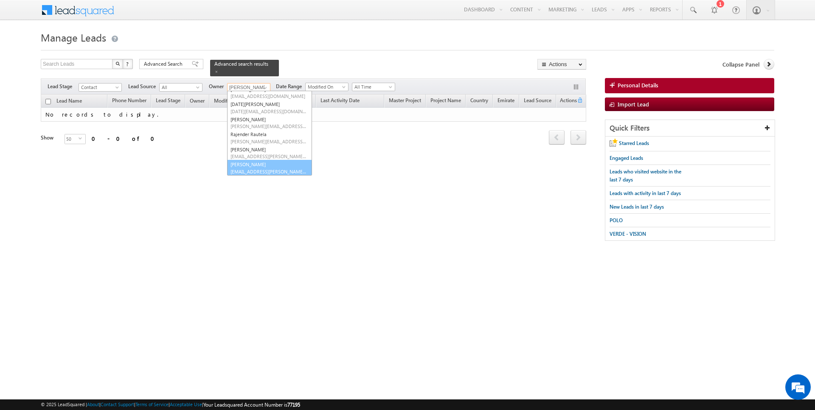
scroll to position [69, 0]
click at [250, 160] on link "SUNNY MEHROTRA sunny.mehrotra@indglobal.ae" at bounding box center [269, 168] width 85 height 16
type input "SUNNY MEHROTRA"
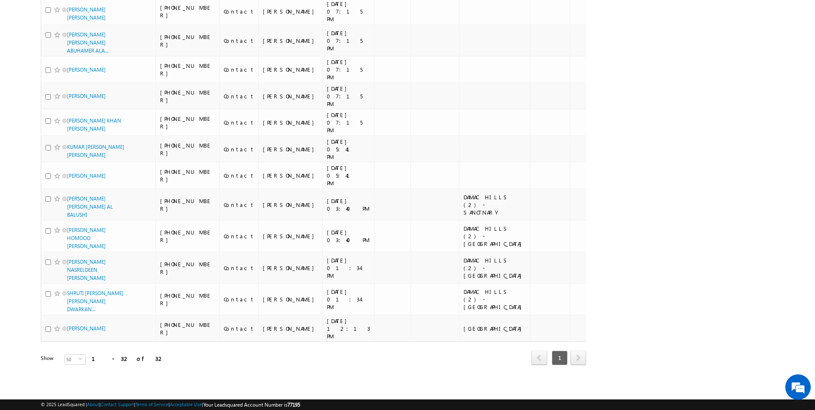
scroll to position [979, 0]
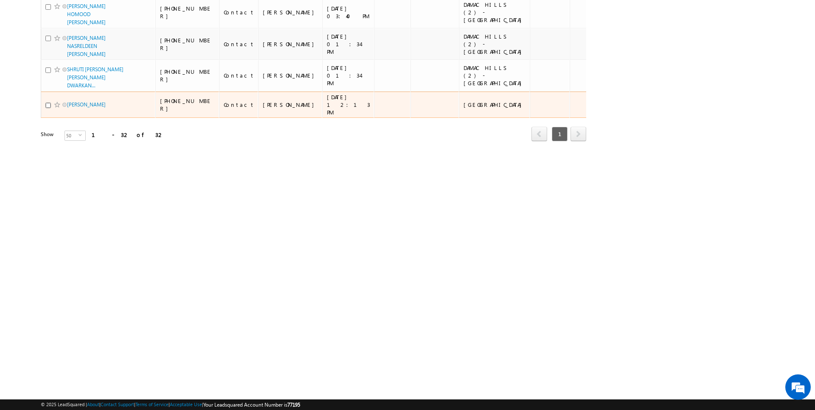
click at [49, 108] on input "checkbox" at bounding box center [48, 106] width 6 height 6
checkbox input "true"
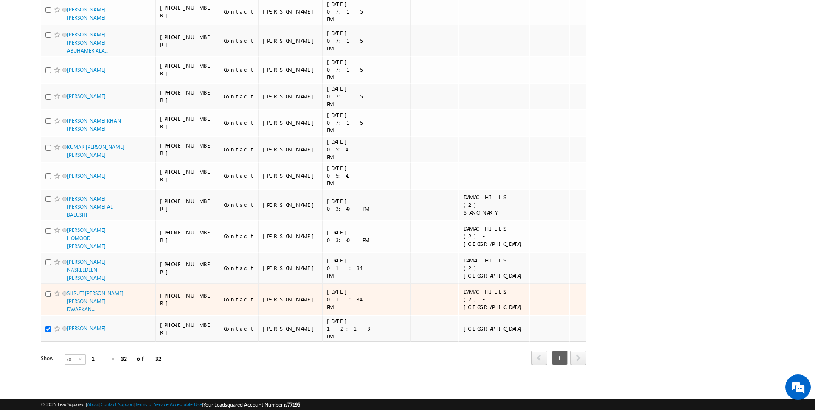
click at [49, 295] on input "checkbox" at bounding box center [48, 295] width 6 height 6
checkbox input "true"
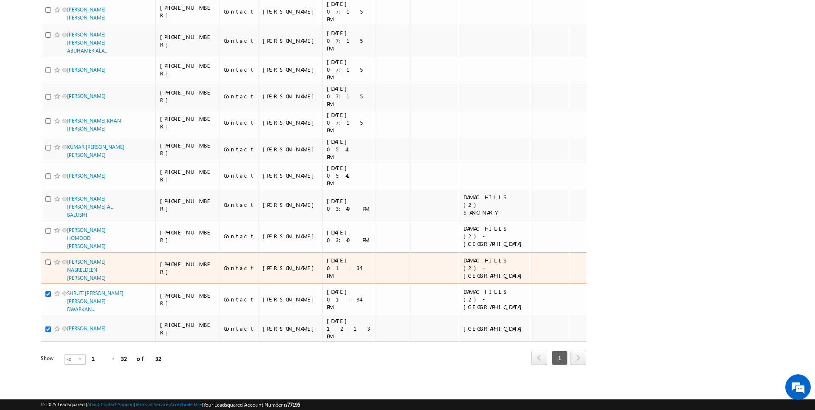
click at [49, 265] on input "checkbox" at bounding box center [48, 263] width 6 height 6
checkbox input "true"
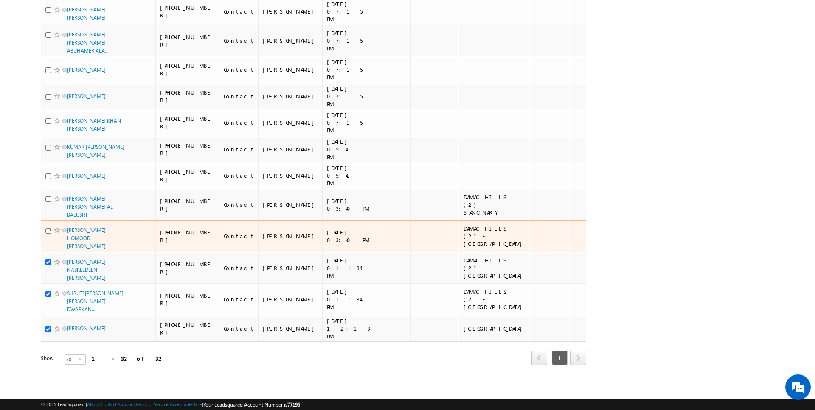
click at [49, 234] on input "checkbox" at bounding box center [48, 231] width 6 height 6
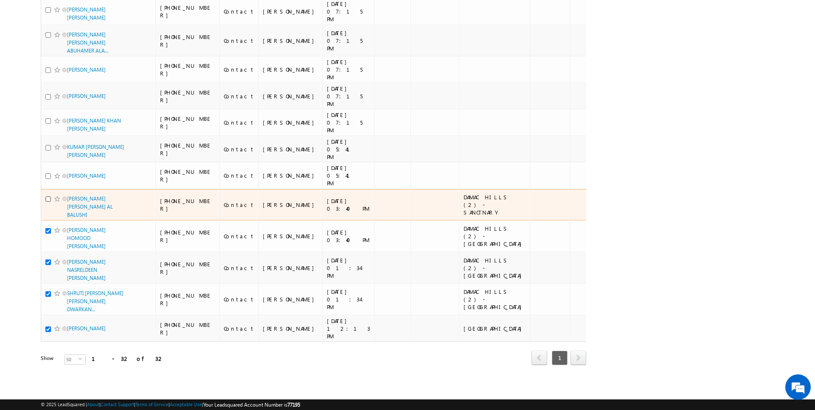
click at [49, 202] on input "checkbox" at bounding box center [48, 199] width 6 height 6
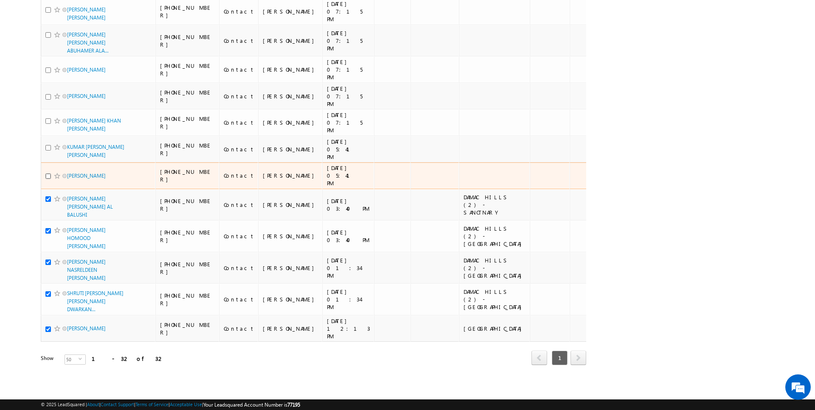
click at [49, 179] on input "checkbox" at bounding box center [48, 177] width 6 height 6
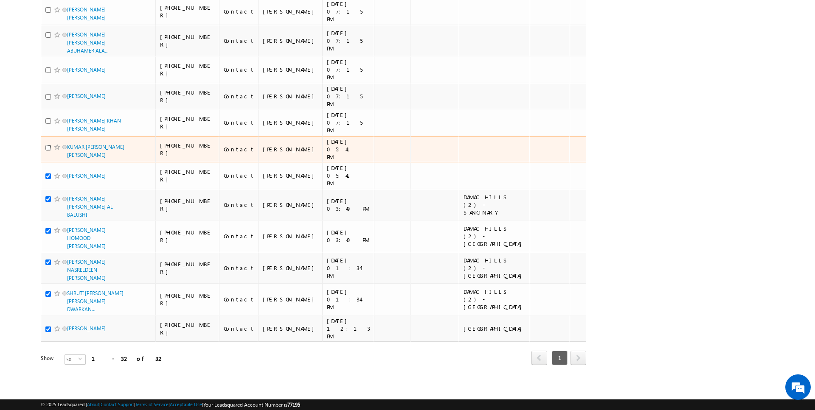
click at [49, 151] on input "checkbox" at bounding box center [48, 148] width 6 height 6
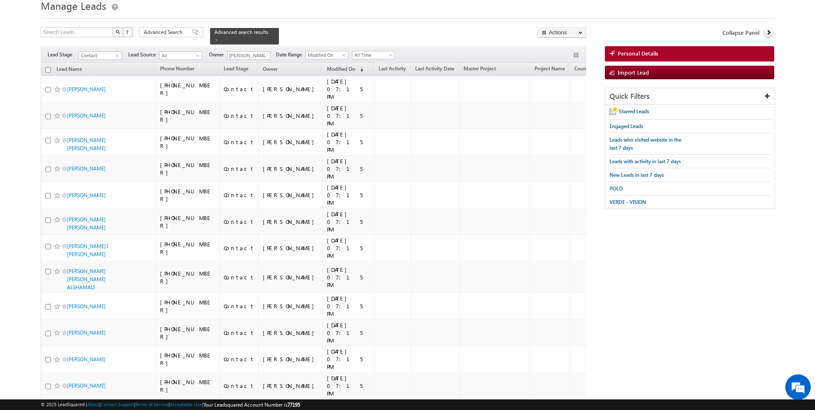
scroll to position [0, 0]
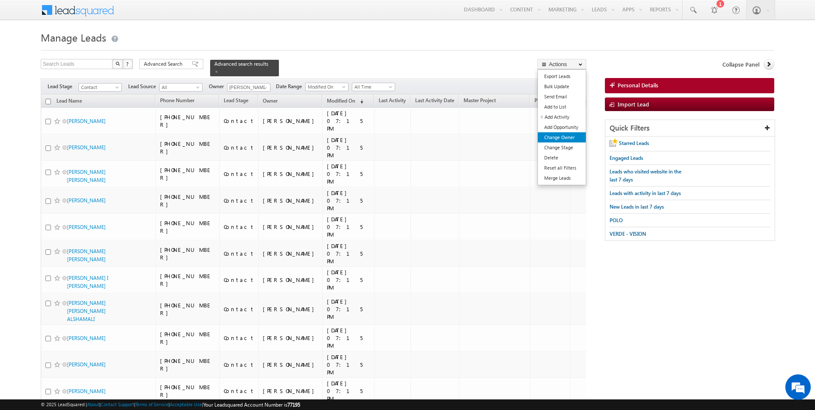
click at [569, 135] on link "Change Owner" at bounding box center [562, 137] width 48 height 10
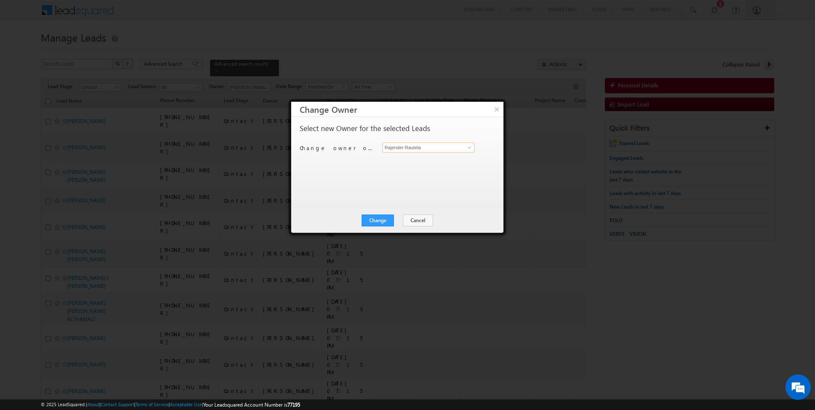
click at [413, 143] on input "Rajender Rautela" at bounding box center [428, 148] width 92 height 10
click at [371, 217] on button "Change" at bounding box center [378, 221] width 32 height 12
click at [397, 218] on button "Close" at bounding box center [398, 221] width 27 height 12
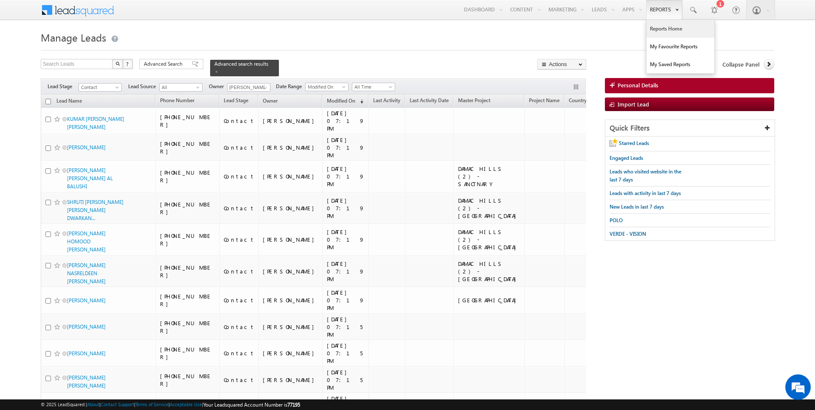
click at [659, 32] on link "Reports Home" at bounding box center [680, 29] width 68 height 18
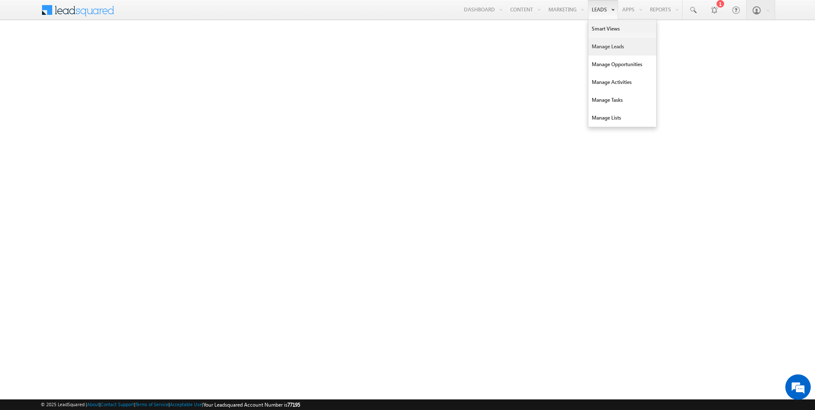
click at [601, 47] on link "Manage Leads" at bounding box center [622, 47] width 68 height 18
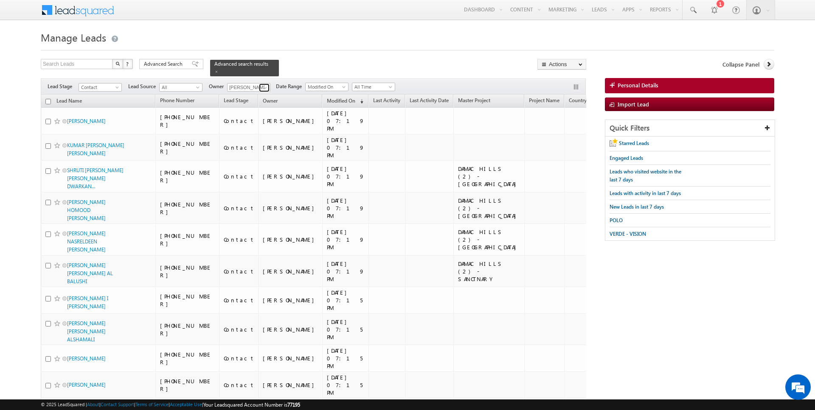
click at [265, 85] on span at bounding box center [265, 87] width 7 height 7
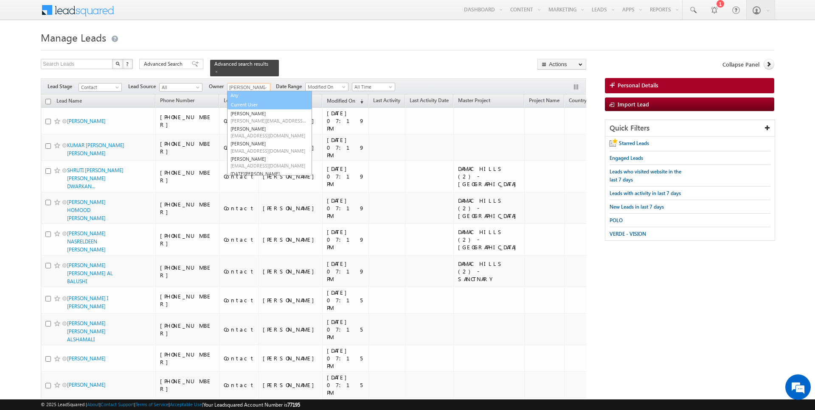
click at [257, 100] on link "Current User" at bounding box center [269, 105] width 84 height 10
type input "Current User"
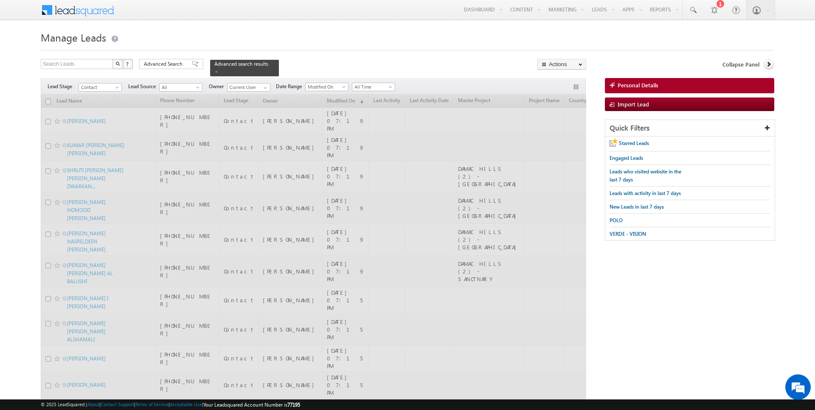
click at [340, 50] on div at bounding box center [407, 48] width 733 height 6
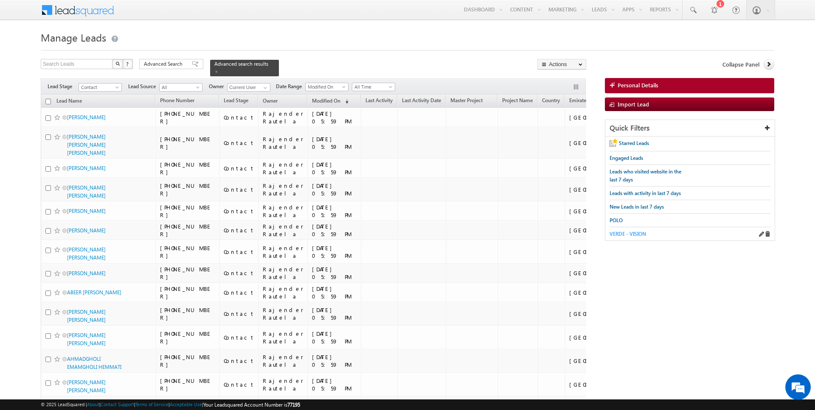
click at [637, 230] on link "VERDE - VISION" at bounding box center [627, 234] width 36 height 8
click at [639, 231] on span "VERDE - VISION" at bounding box center [627, 234] width 36 height 6
click at [49, 101] on input "checkbox" at bounding box center [48, 102] width 6 height 6
checkbox input "true"
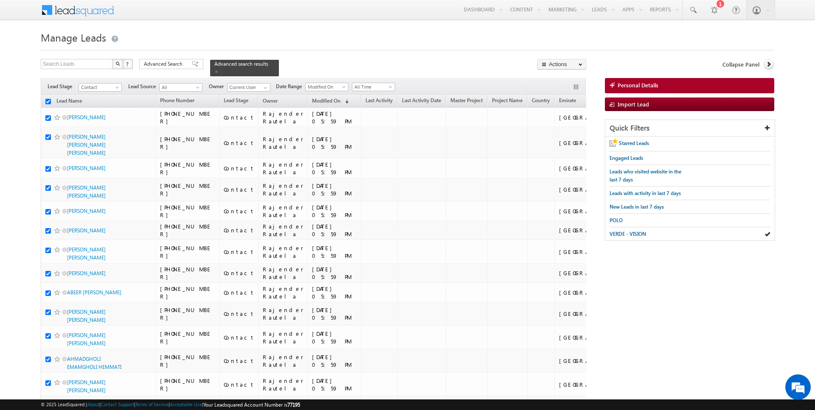
checkbox input "true"
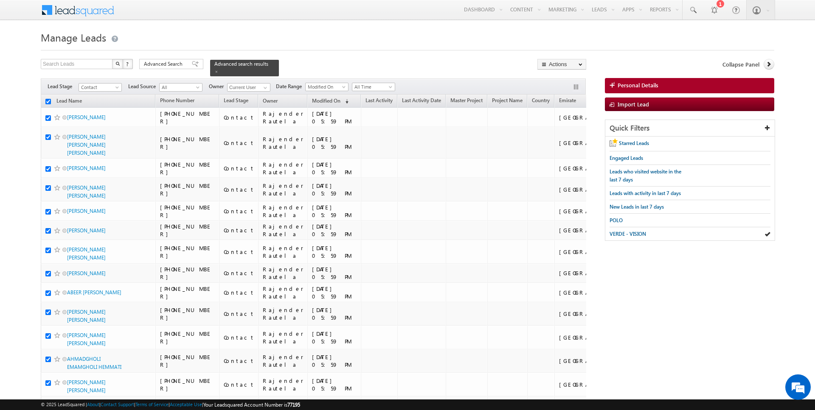
checkbox input "true"
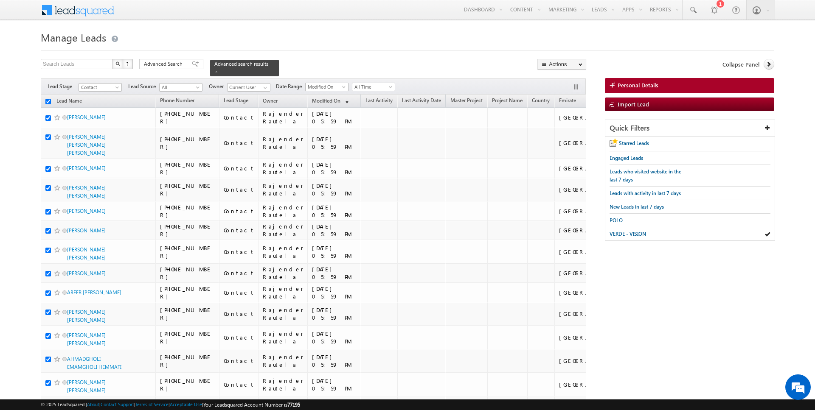
checkbox input "true"
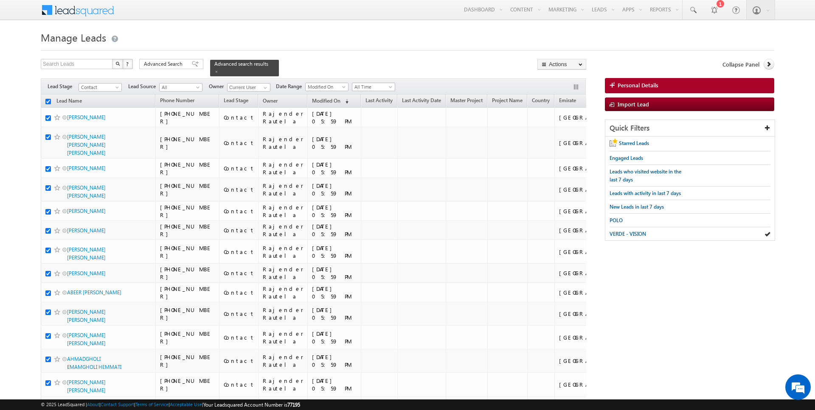
checkbox input "true"
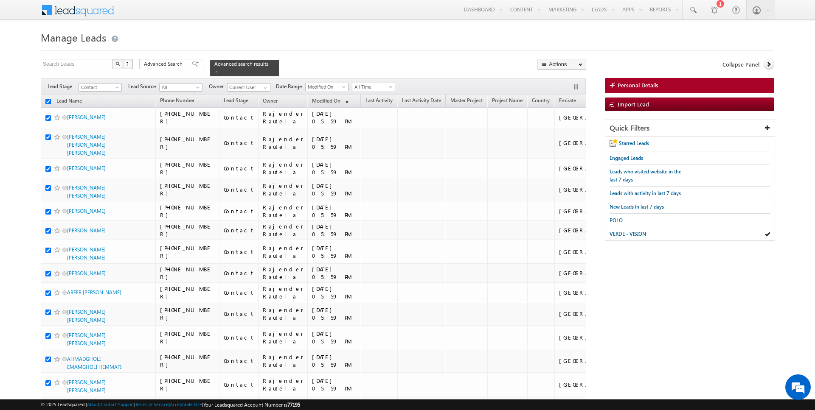
checkbox input "true"
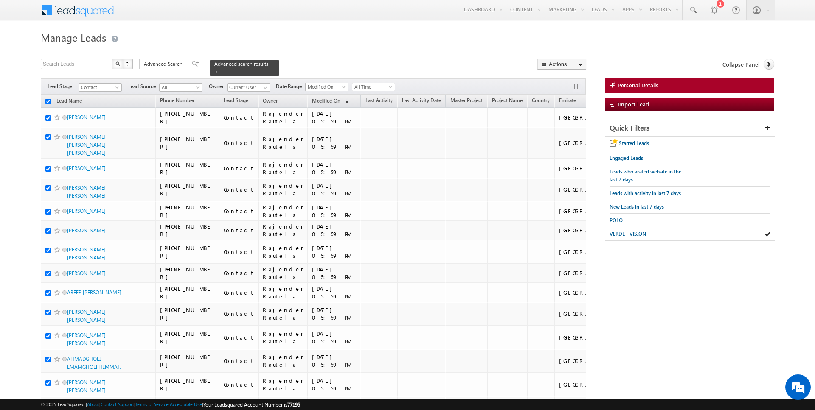
checkbox input "true"
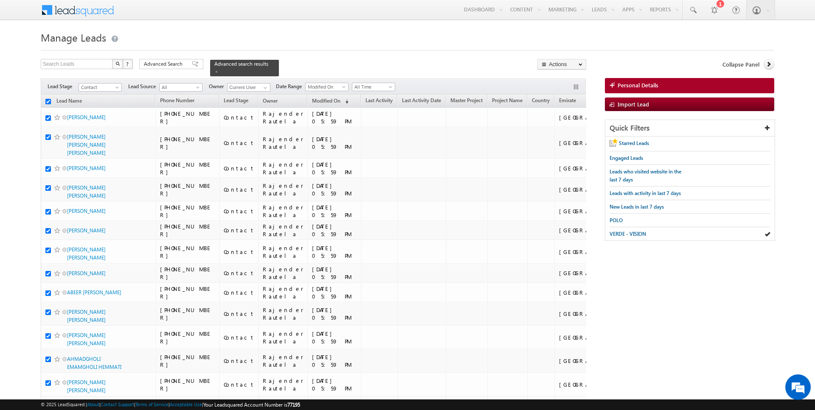
checkbox input "true"
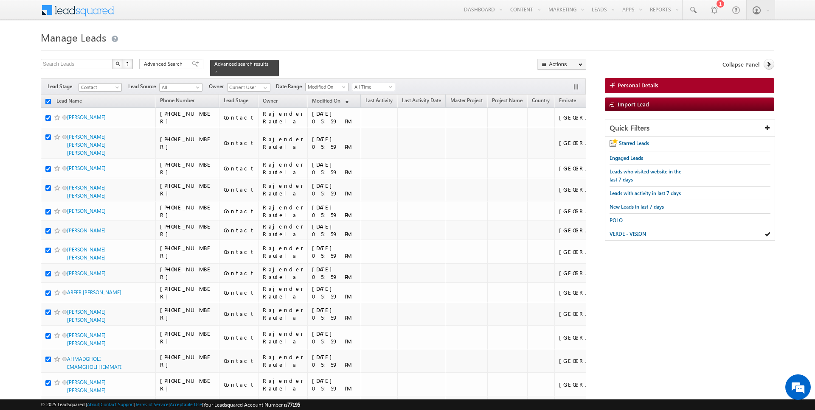
checkbox input "true"
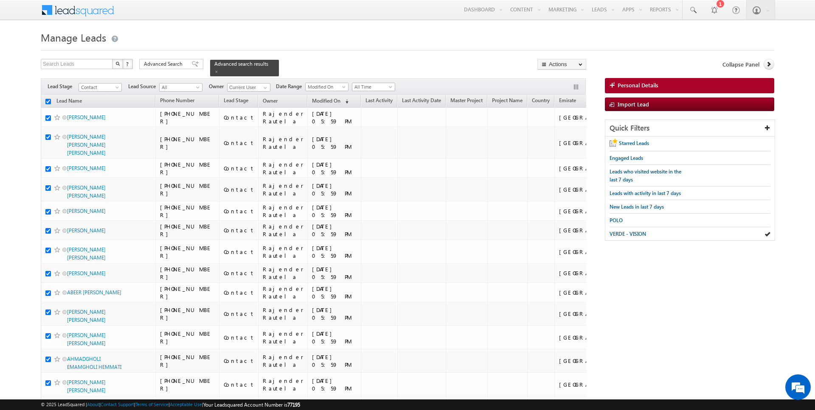
checkbox input "true"
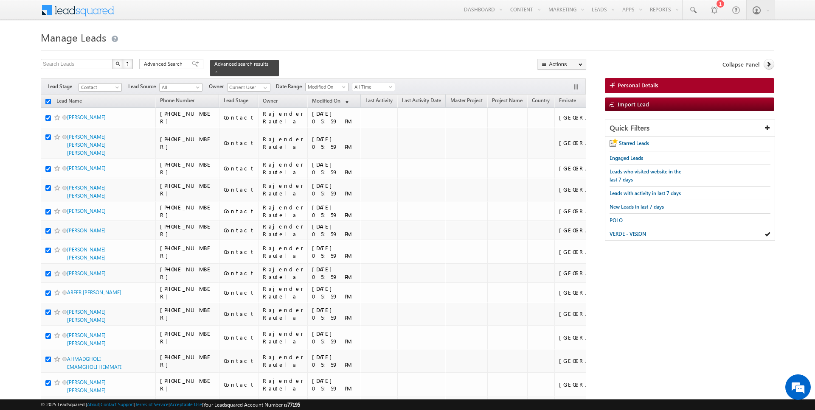
checkbox input "true"
click at [564, 135] on link "Change Owner" at bounding box center [562, 137] width 48 height 10
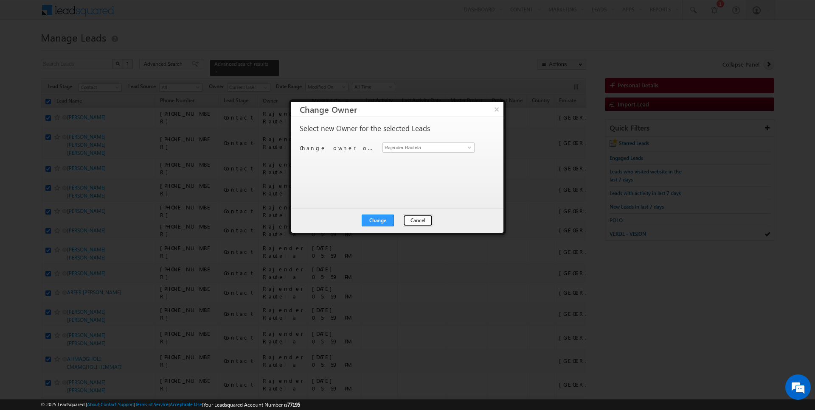
click at [418, 216] on button "Cancel" at bounding box center [418, 221] width 30 height 12
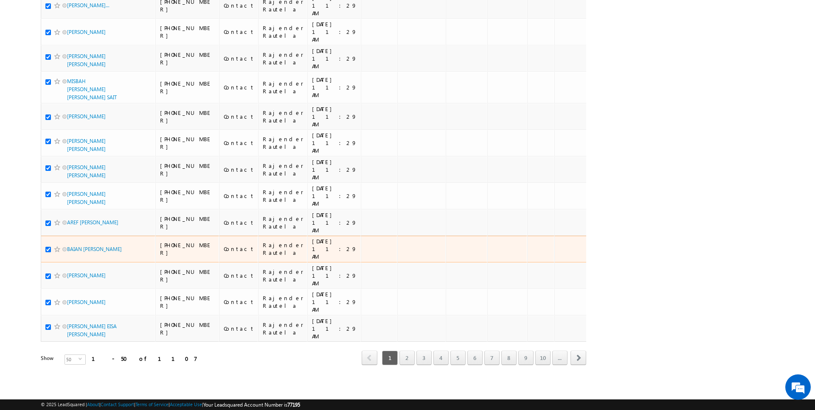
scroll to position [1338, 0]
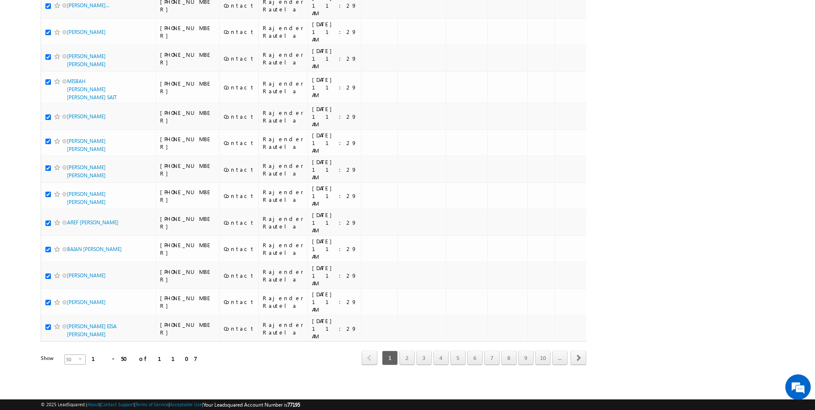
click at [73, 359] on span "50" at bounding box center [72, 359] width 14 height 9
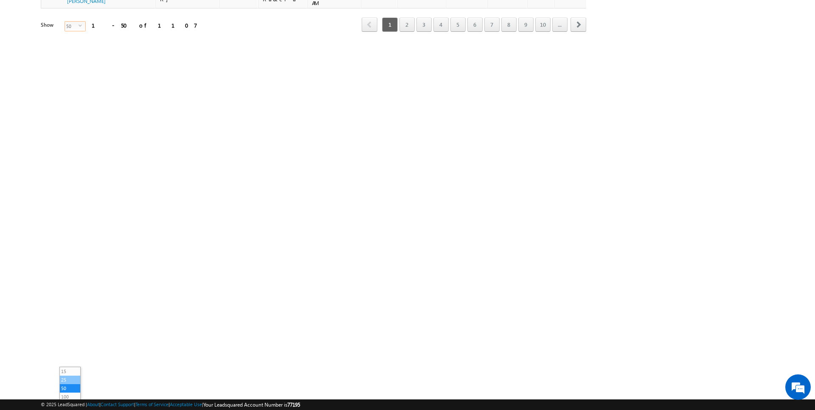
click at [70, 379] on li "25" at bounding box center [70, 380] width 20 height 8
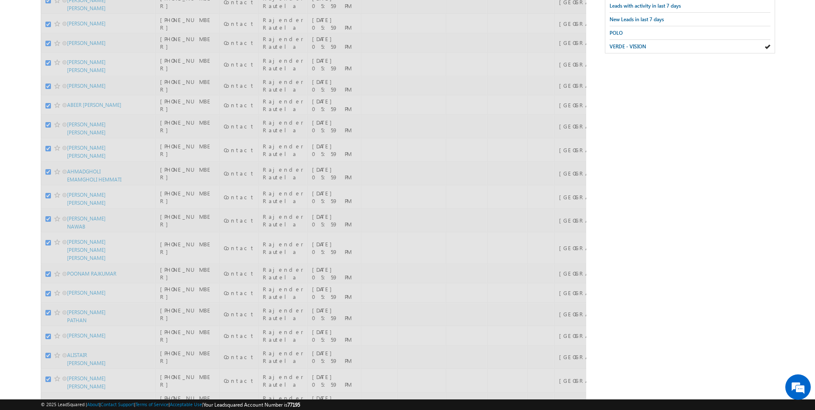
scroll to position [0, 0]
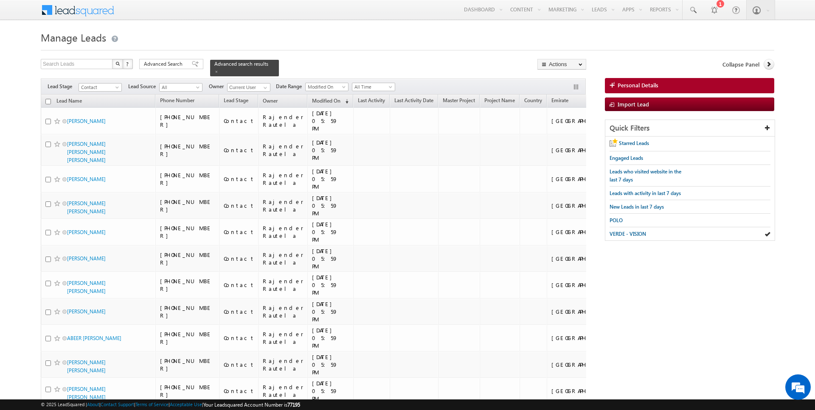
click at [49, 100] on input "checkbox" at bounding box center [48, 102] width 6 height 6
checkbox input "true"
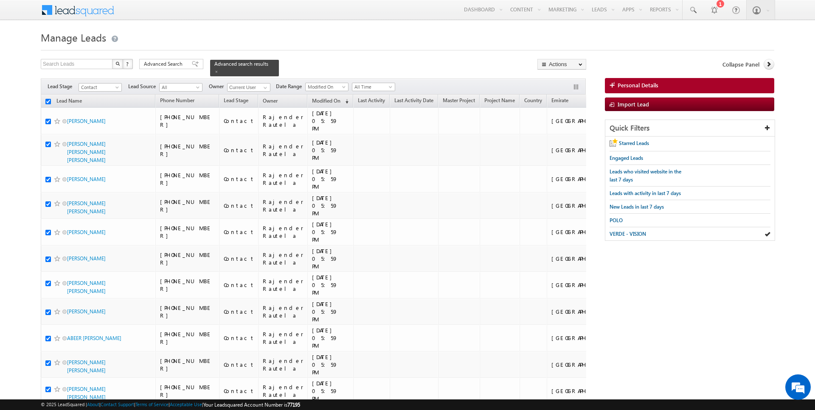
checkbox input "true"
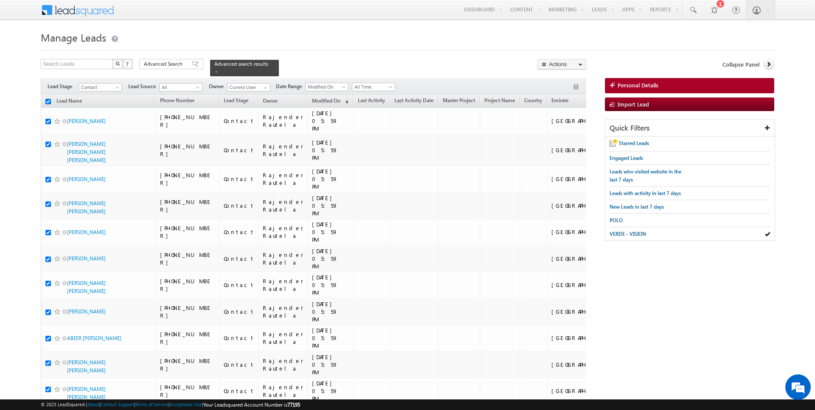
checkbox input "true"
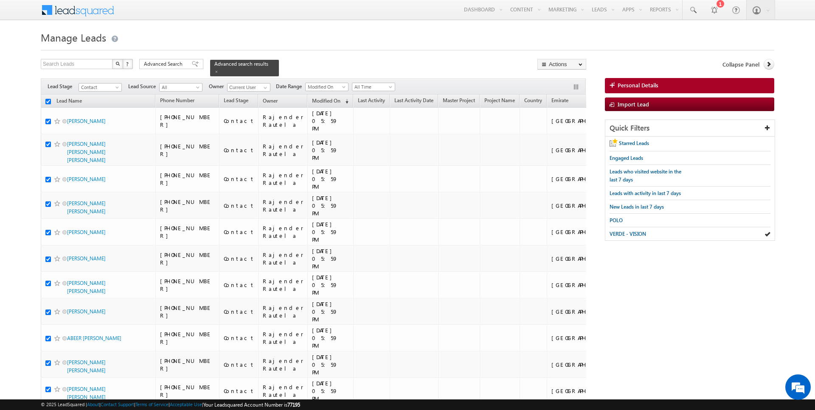
checkbox input "true"
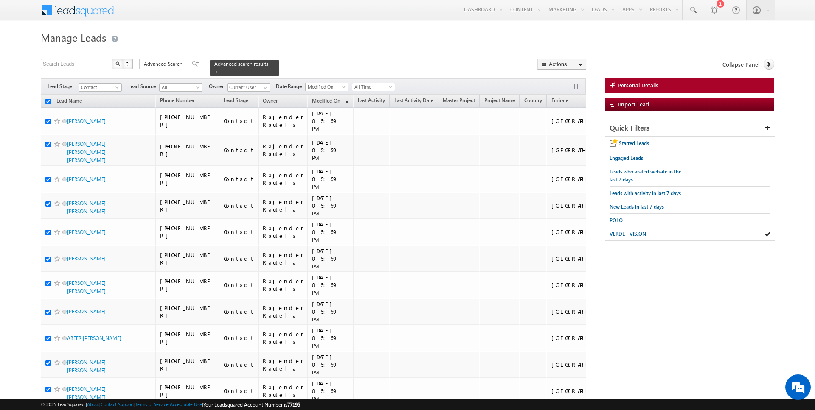
checkbox input "true"
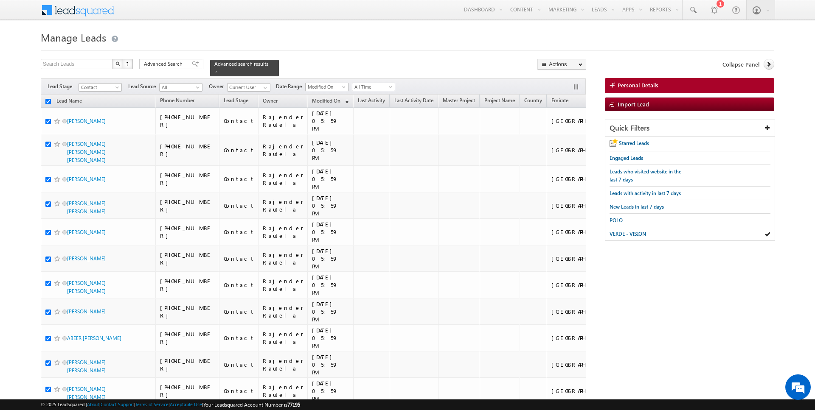
checkbox input "true"
click at [556, 138] on link "Change Owner" at bounding box center [562, 137] width 48 height 10
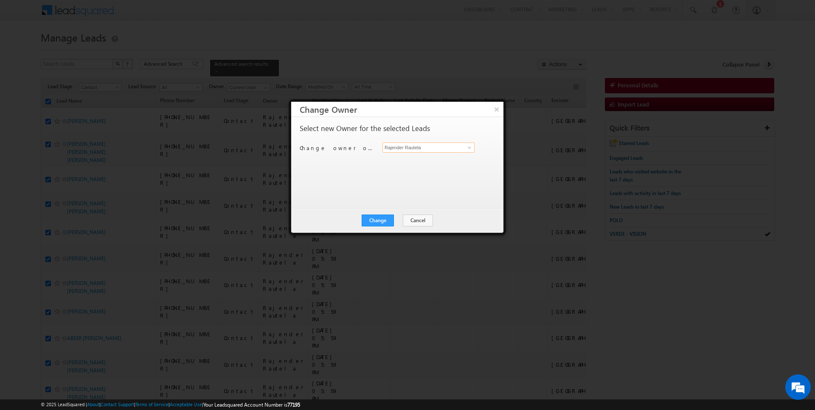
click at [414, 146] on input "Rajender Rautela" at bounding box center [428, 148] width 92 height 10
type input "Kartik Sharma"
click at [378, 220] on button "Change" at bounding box center [378, 221] width 32 height 12
click at [401, 222] on button "Close" at bounding box center [398, 221] width 27 height 12
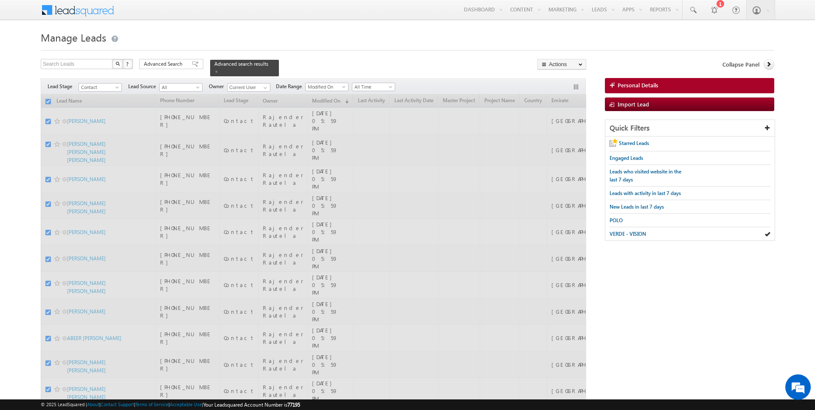
checkbox input "false"
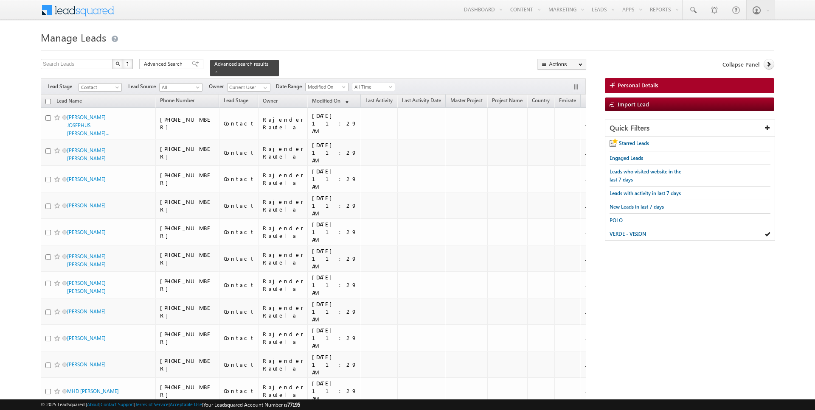
click at [48, 101] on input "checkbox" at bounding box center [48, 102] width 6 height 6
checkbox input "true"
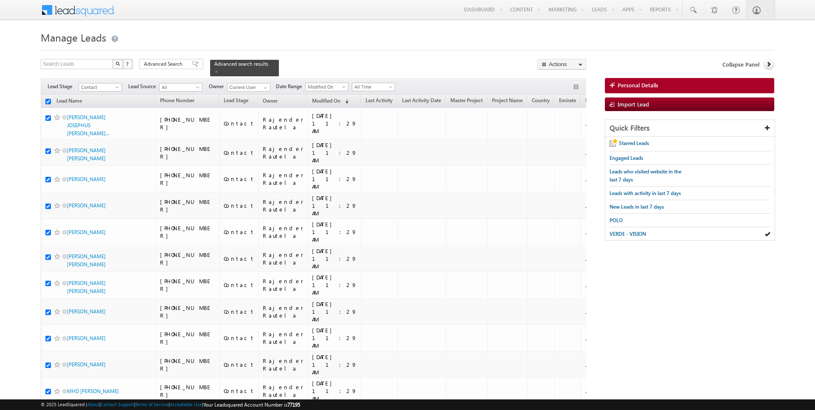
checkbox input "true"
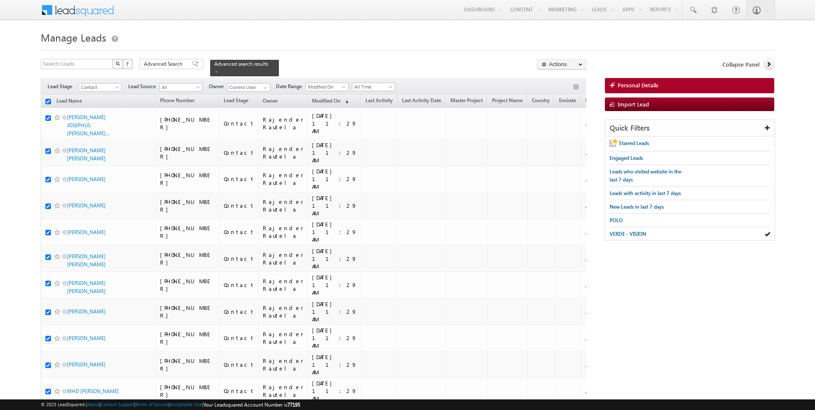
checkbox input "true"
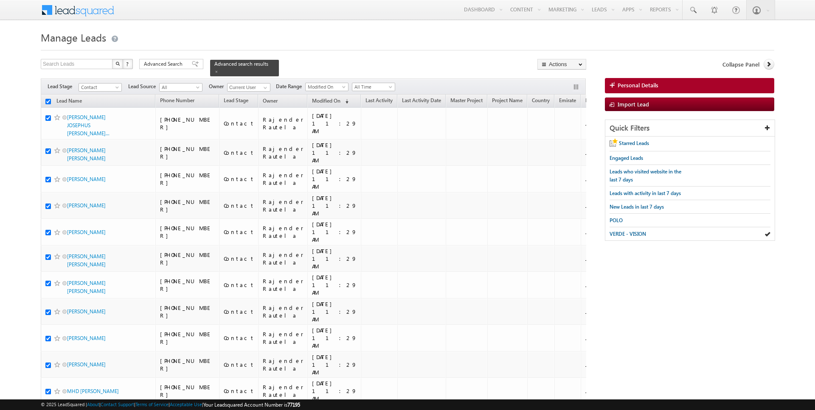
checkbox input "true"
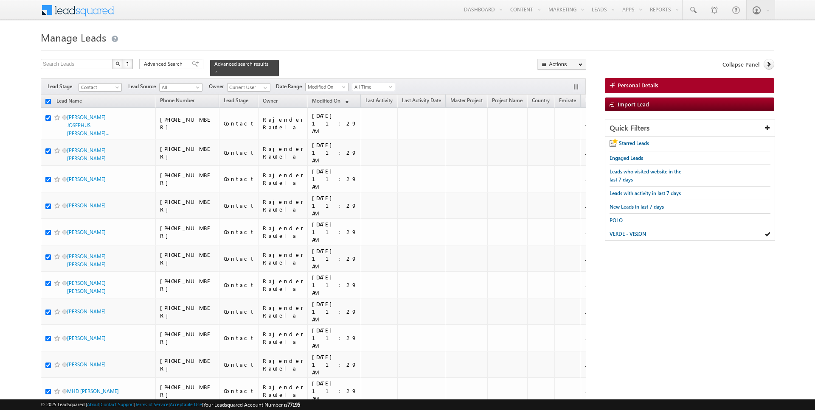
checkbox input "true"
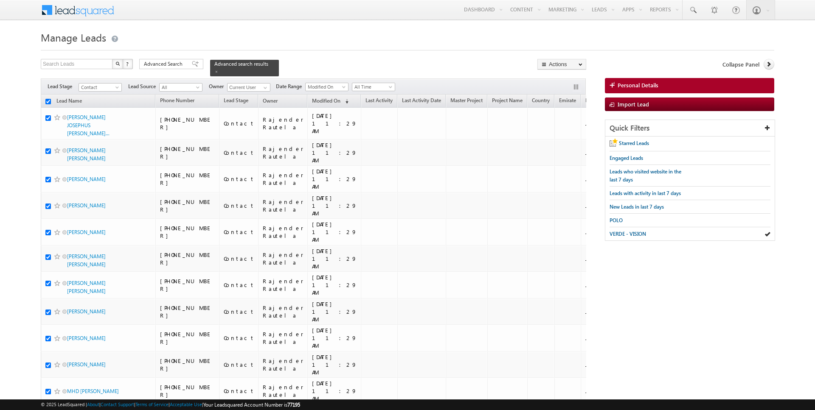
checkbox input "true"
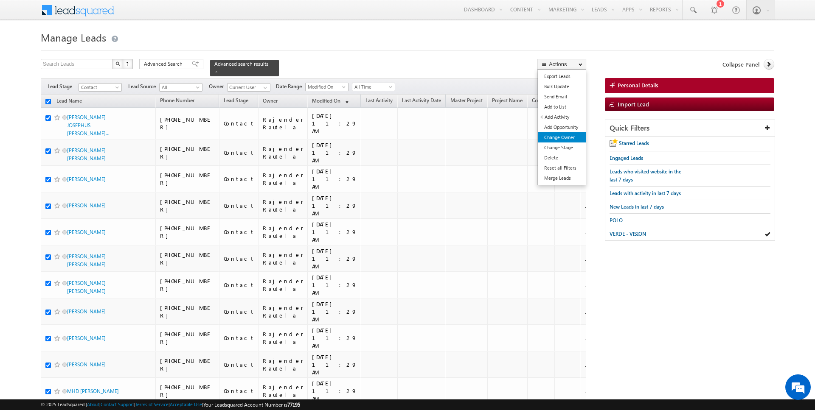
click at [555, 134] on link "Change Owner" at bounding box center [562, 137] width 48 height 10
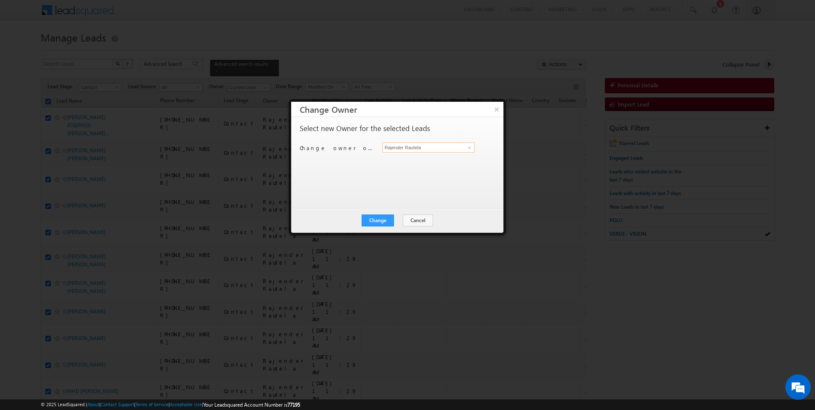
click at [440, 147] on input "Rajender Rautela" at bounding box center [428, 148] width 92 height 10
type input "AmanSingh Yadav"
click at [385, 220] on button "Change" at bounding box center [378, 221] width 32 height 12
click at [406, 220] on button "Close" at bounding box center [398, 221] width 27 height 12
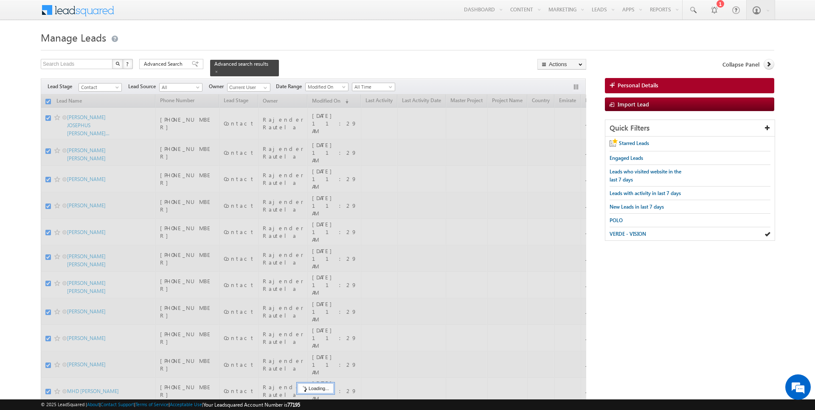
checkbox input "false"
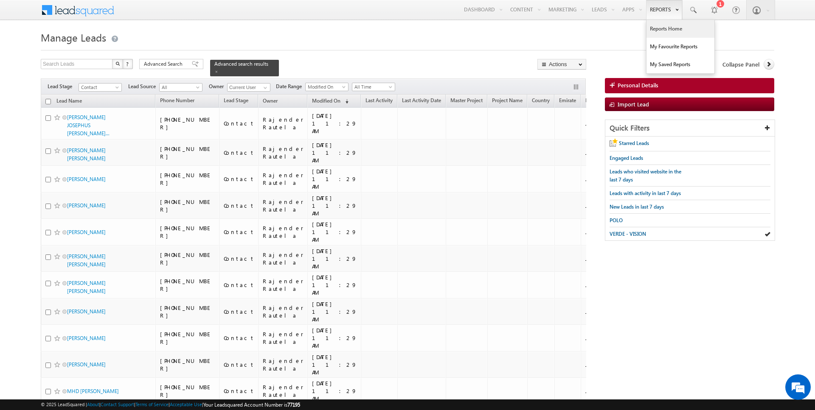
click at [656, 26] on link "Reports Home" at bounding box center [680, 29] width 68 height 18
